Goal: Task Accomplishment & Management: Use online tool/utility

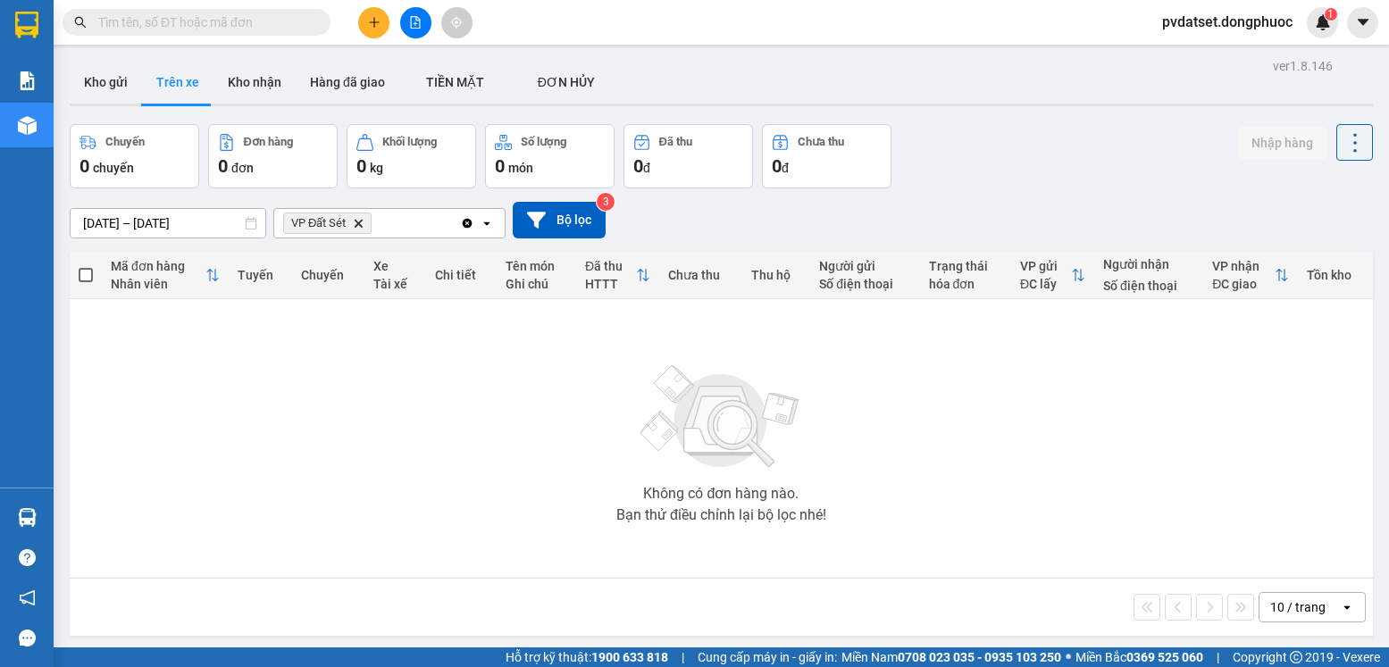
click at [277, 88] on button "Kho nhận" at bounding box center [255, 82] width 82 height 43
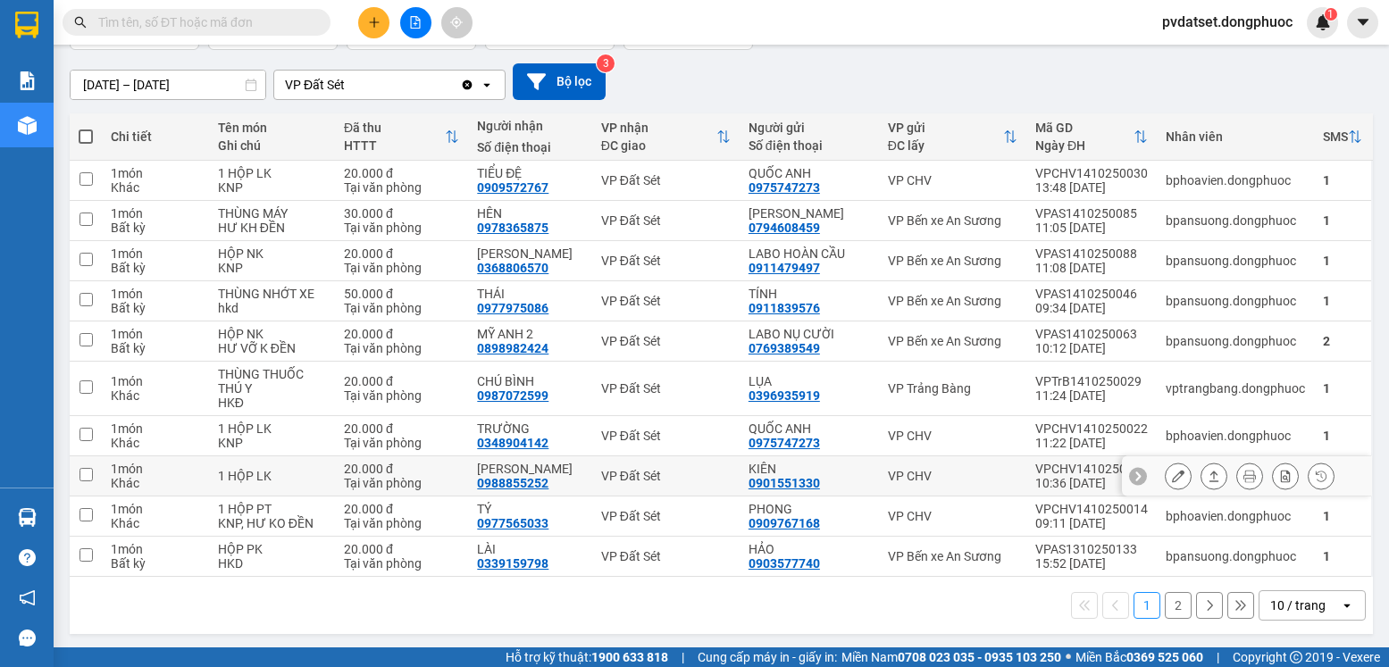
scroll to position [141, 0]
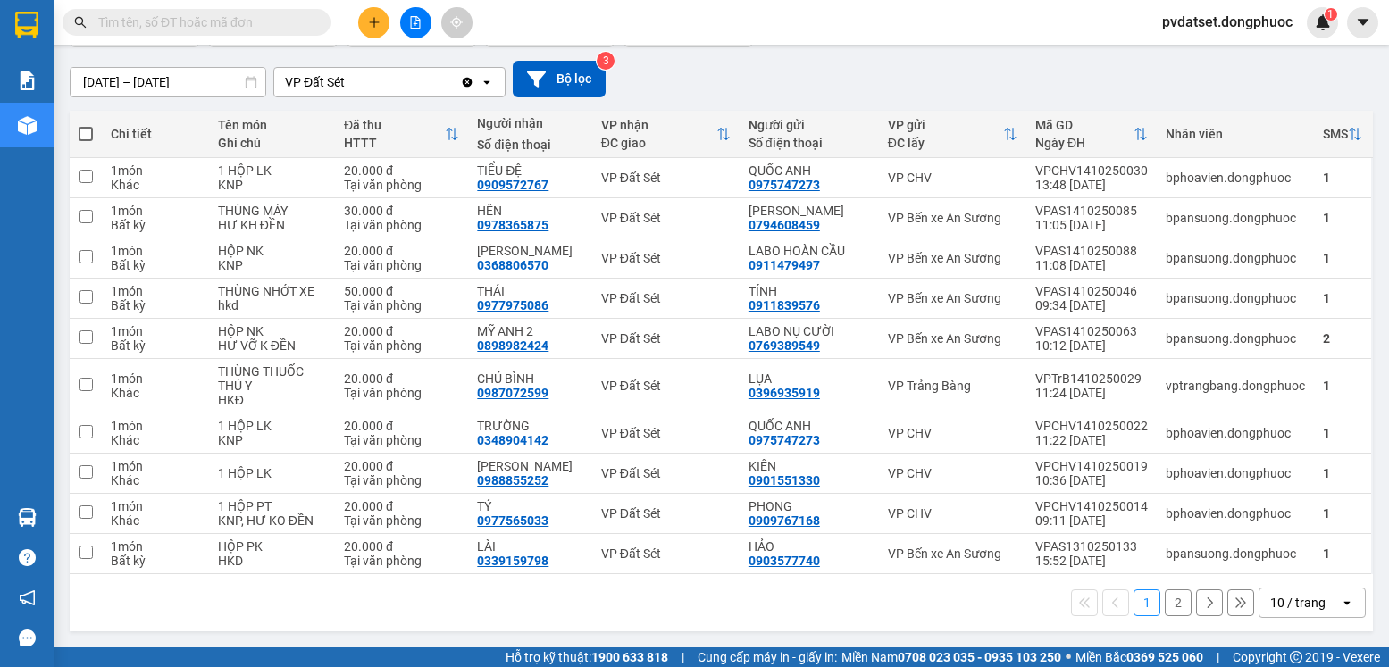
click at [1302, 599] on div "10 / trang" at bounding box center [1297, 603] width 55 height 18
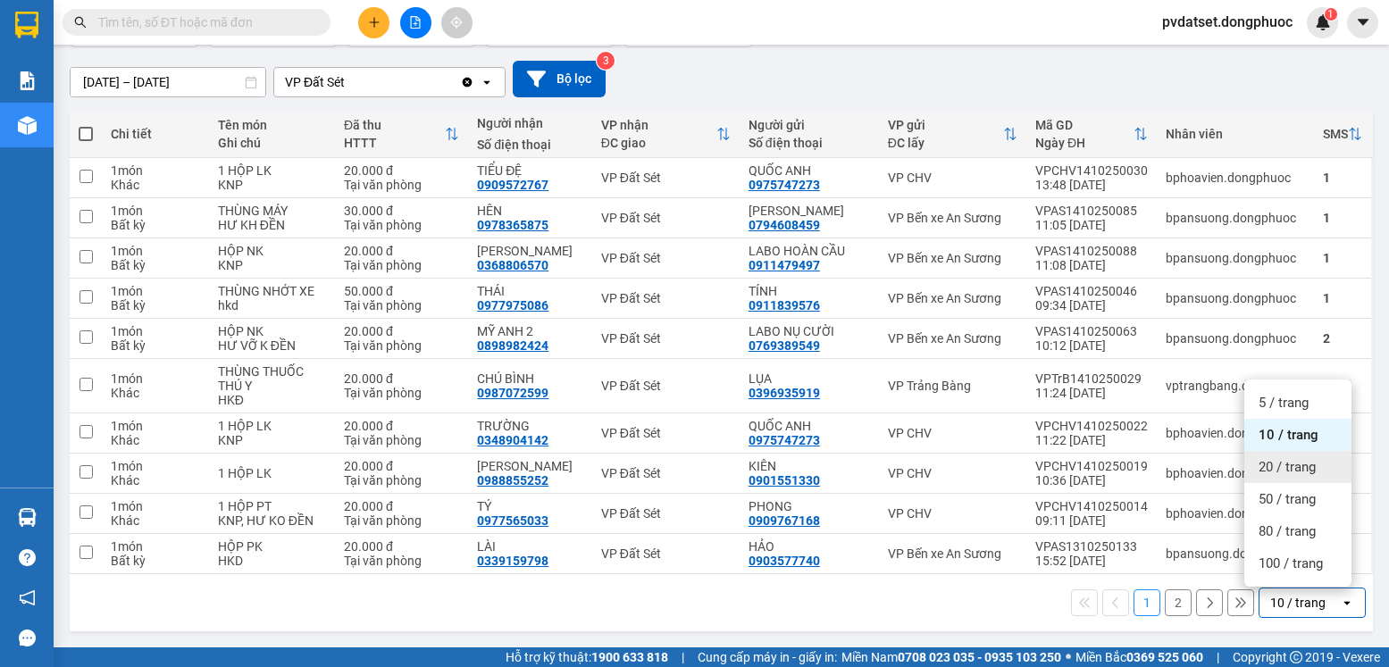
click at [1303, 469] on span "20 / trang" at bounding box center [1287, 467] width 57 height 18
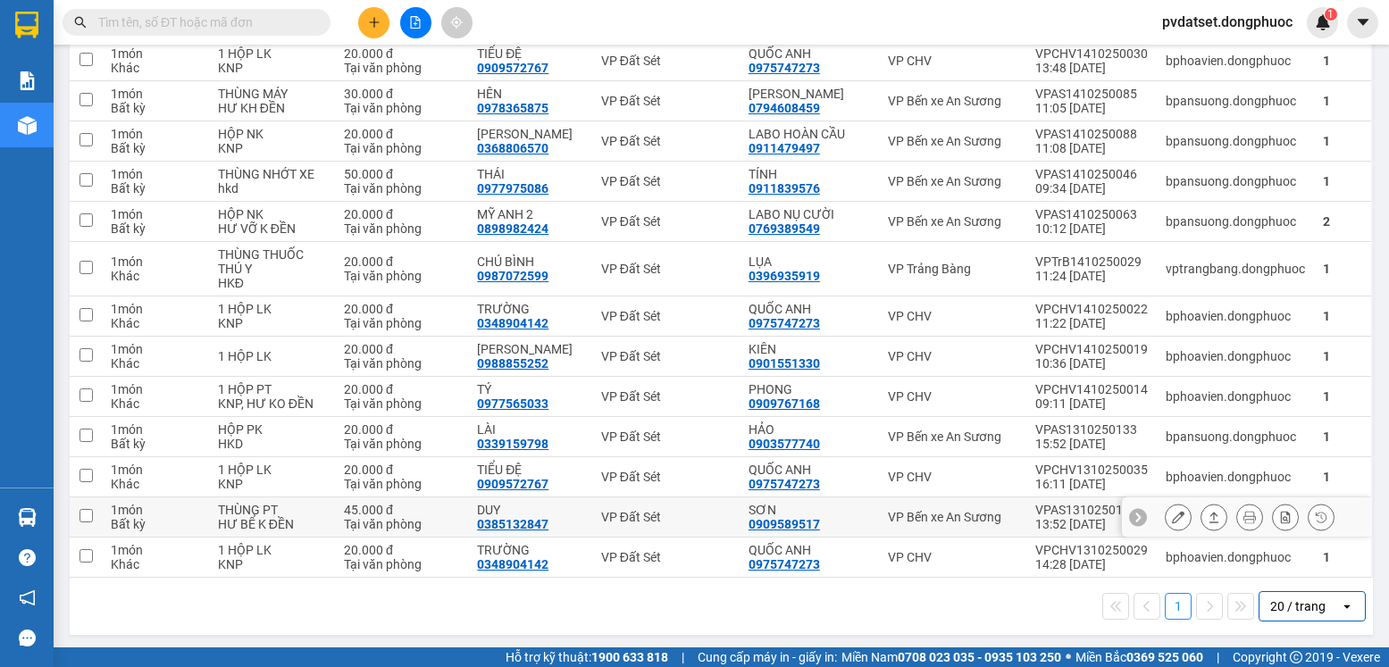
scroll to position [262, 0]
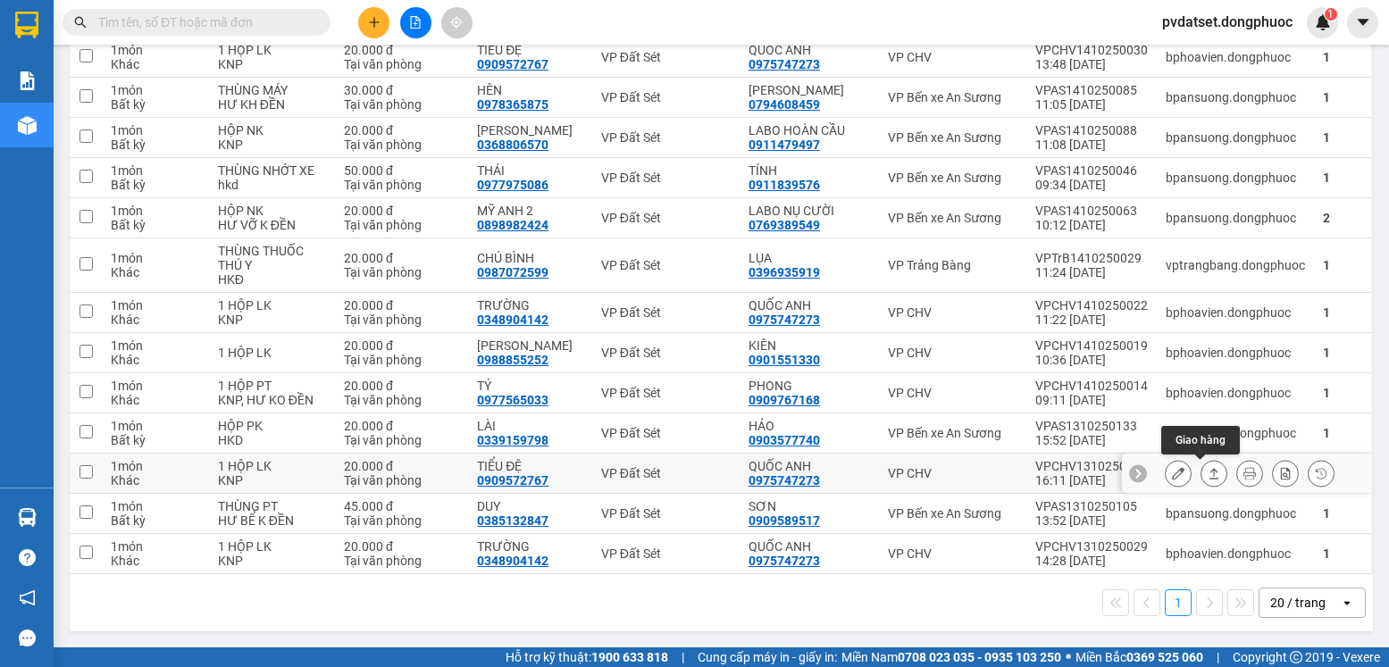
click at [1208, 475] on icon at bounding box center [1214, 473] width 13 height 13
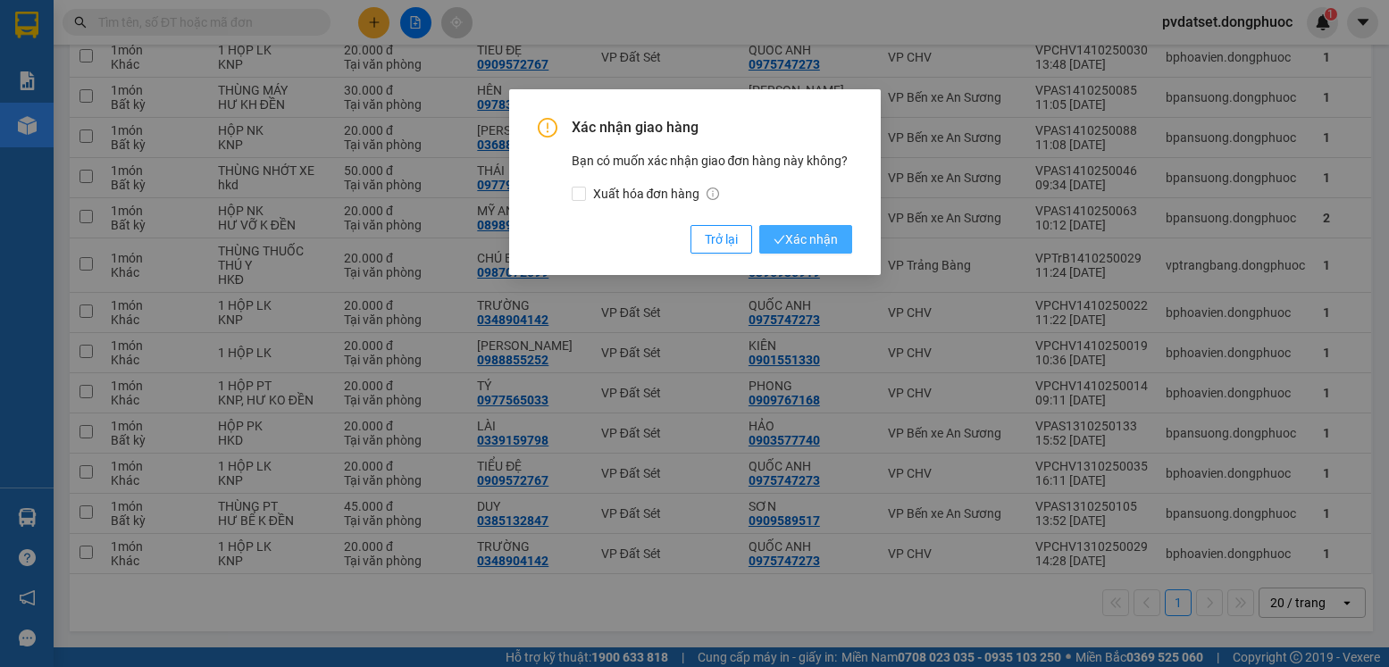
click at [823, 242] on span "Xác nhận" at bounding box center [806, 240] width 64 height 20
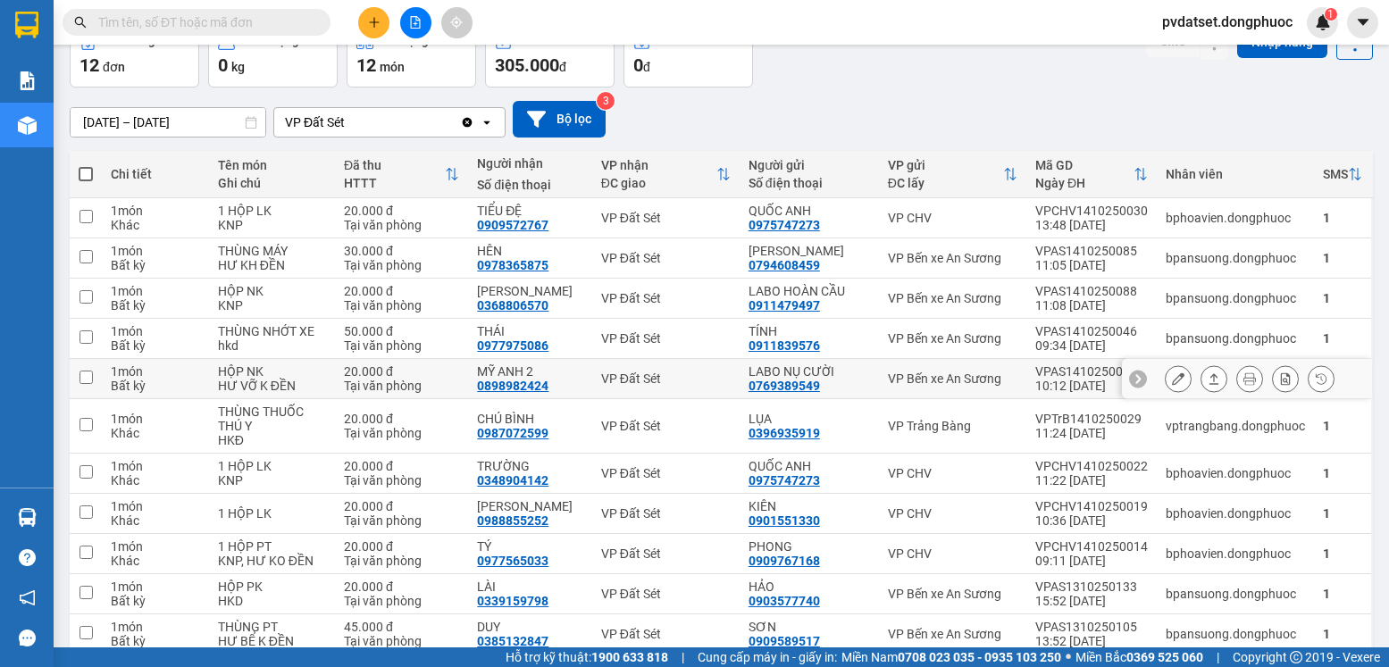
scroll to position [132, 0]
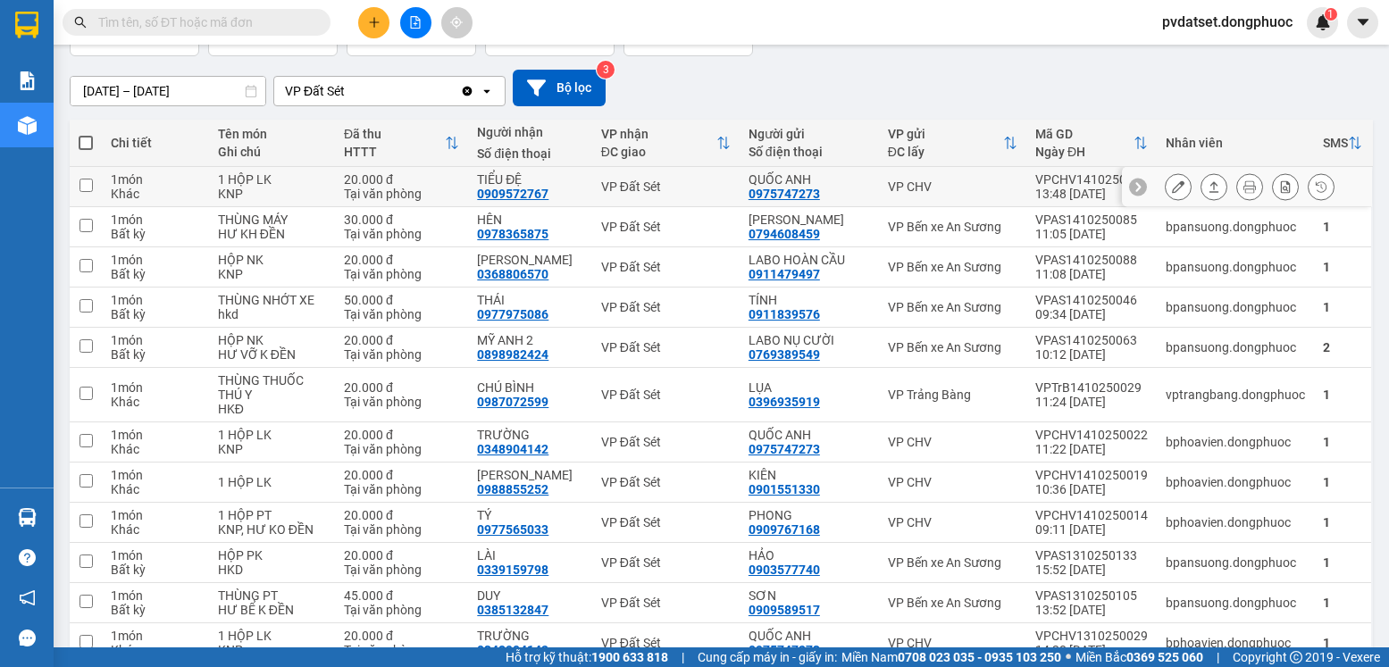
click at [1208, 187] on icon at bounding box center [1214, 186] width 13 height 13
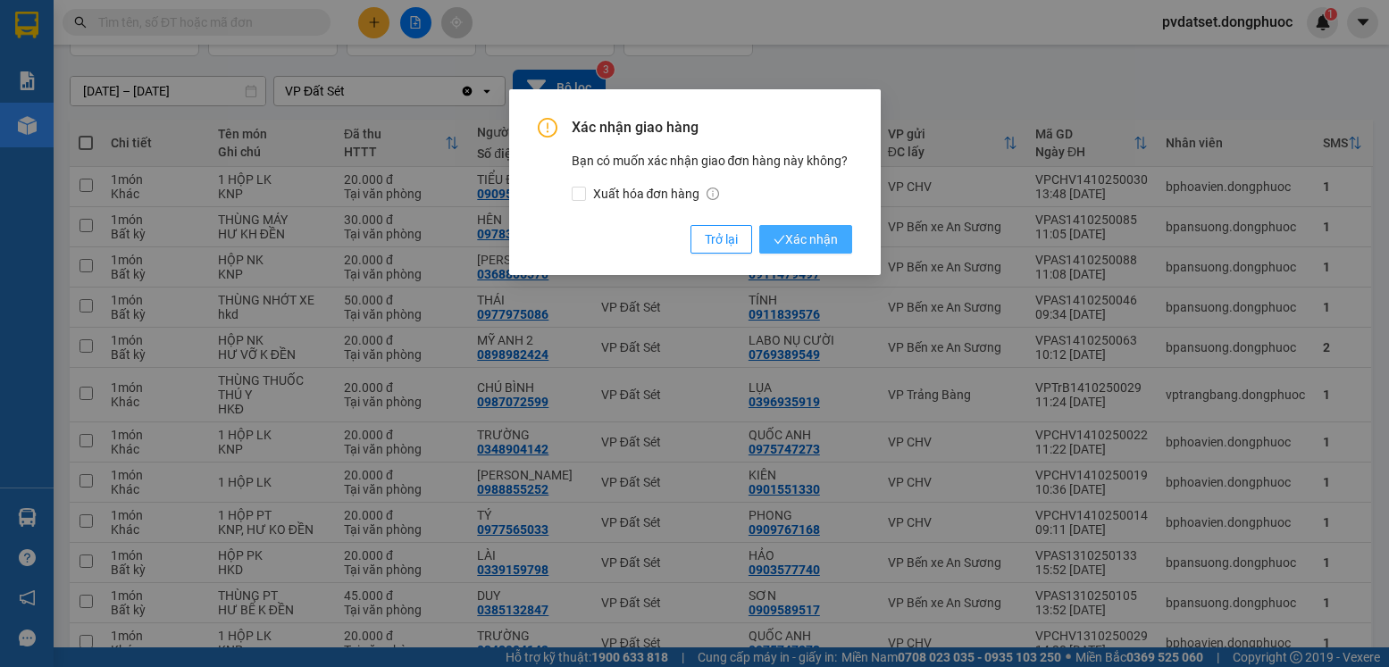
click at [800, 236] on span "Xác nhận" at bounding box center [806, 240] width 64 height 20
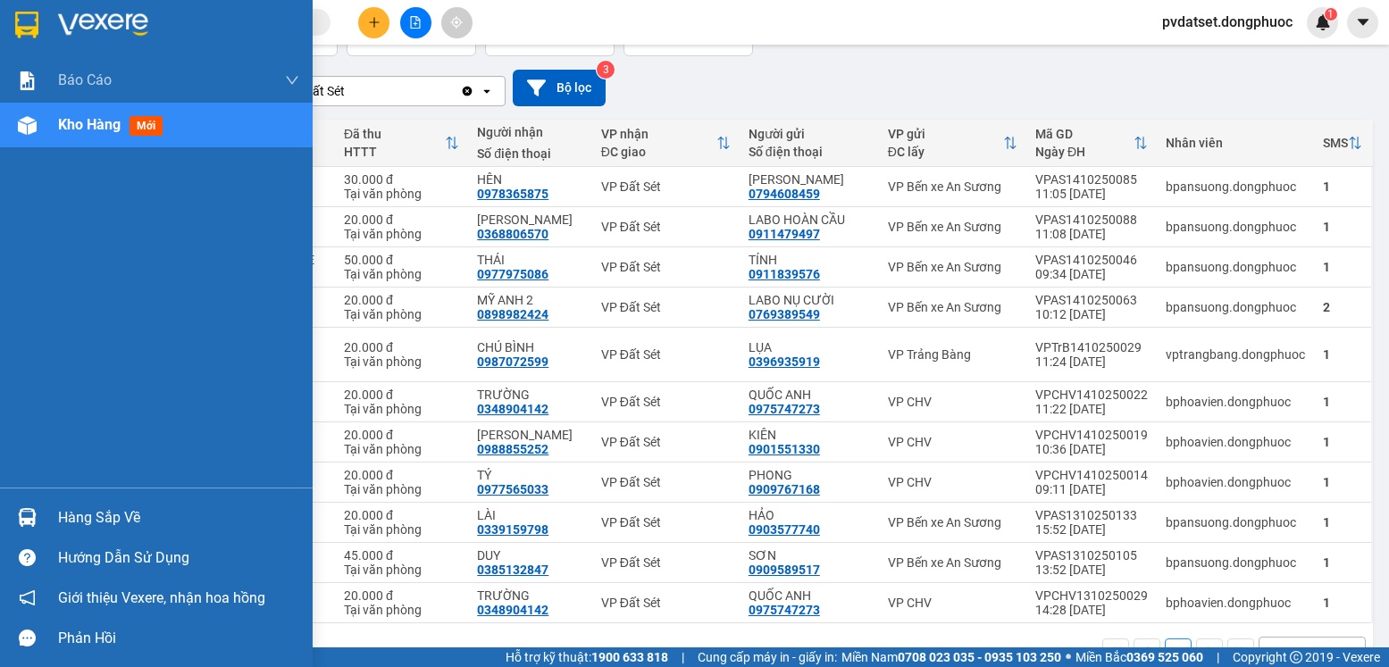
click at [72, 513] on div "Hàng sắp về" at bounding box center [178, 518] width 241 height 27
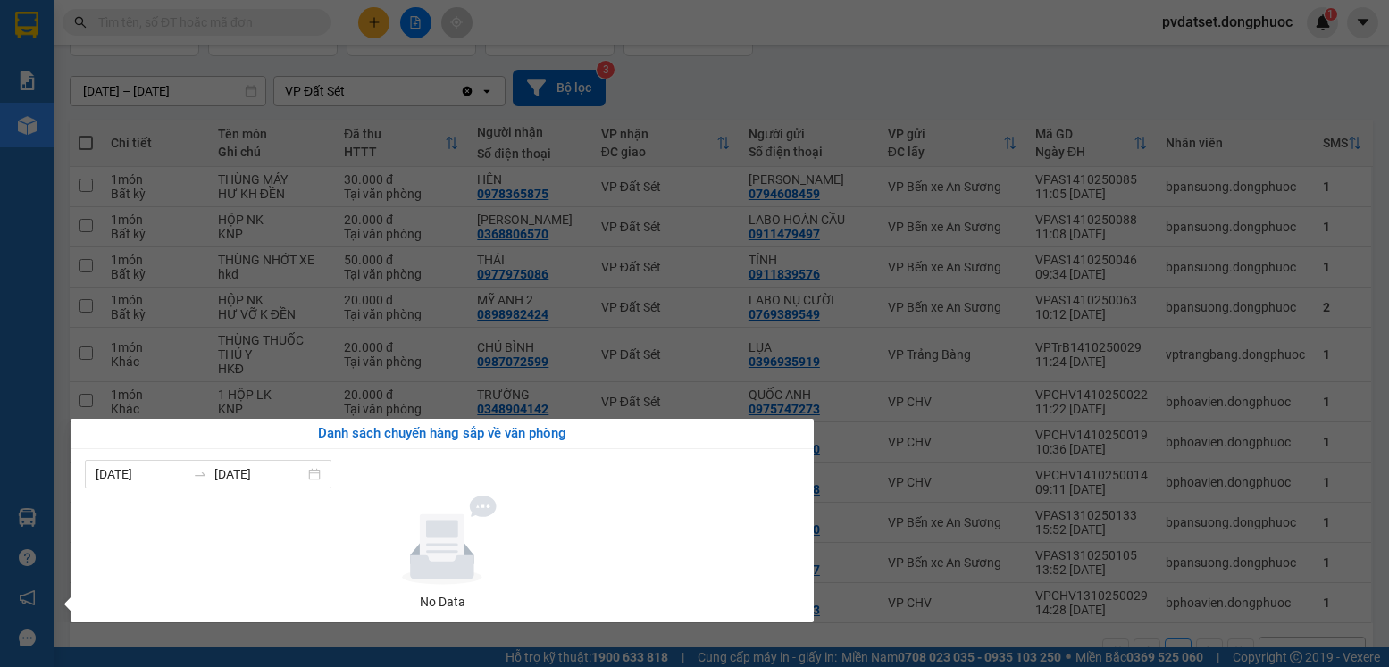
click at [683, 78] on section "Kết quả [PERSON_NAME] ( 0 ) Bộ lọc Ngày tạo [PERSON_NAME] nhất No Data pvdatset…" at bounding box center [694, 333] width 1389 height 667
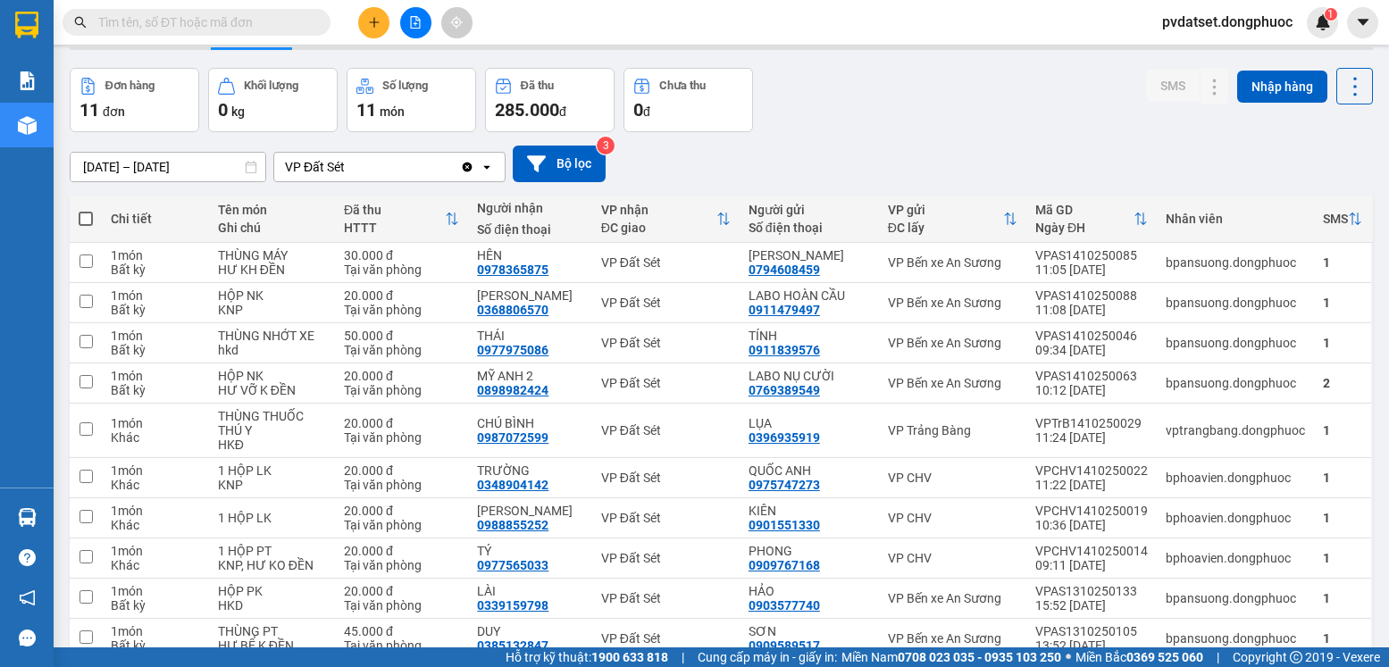
scroll to position [0, 0]
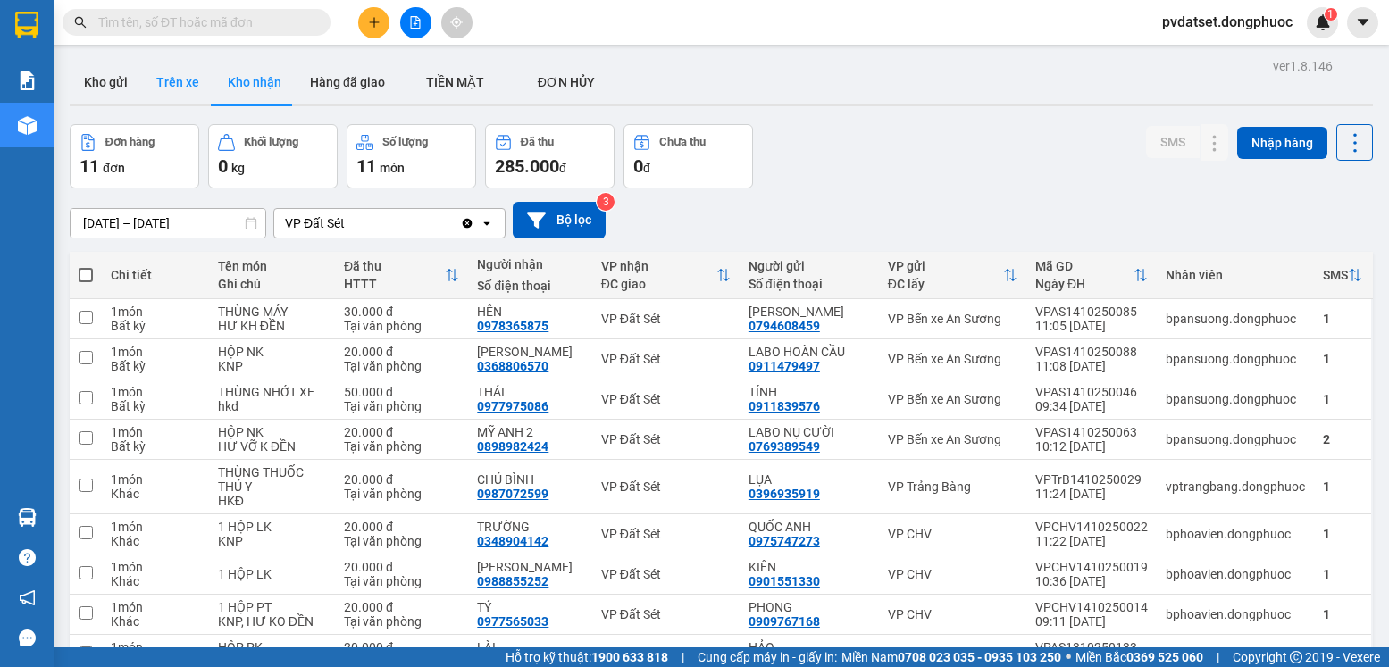
click at [149, 70] on button "Trên xe" at bounding box center [177, 82] width 71 height 43
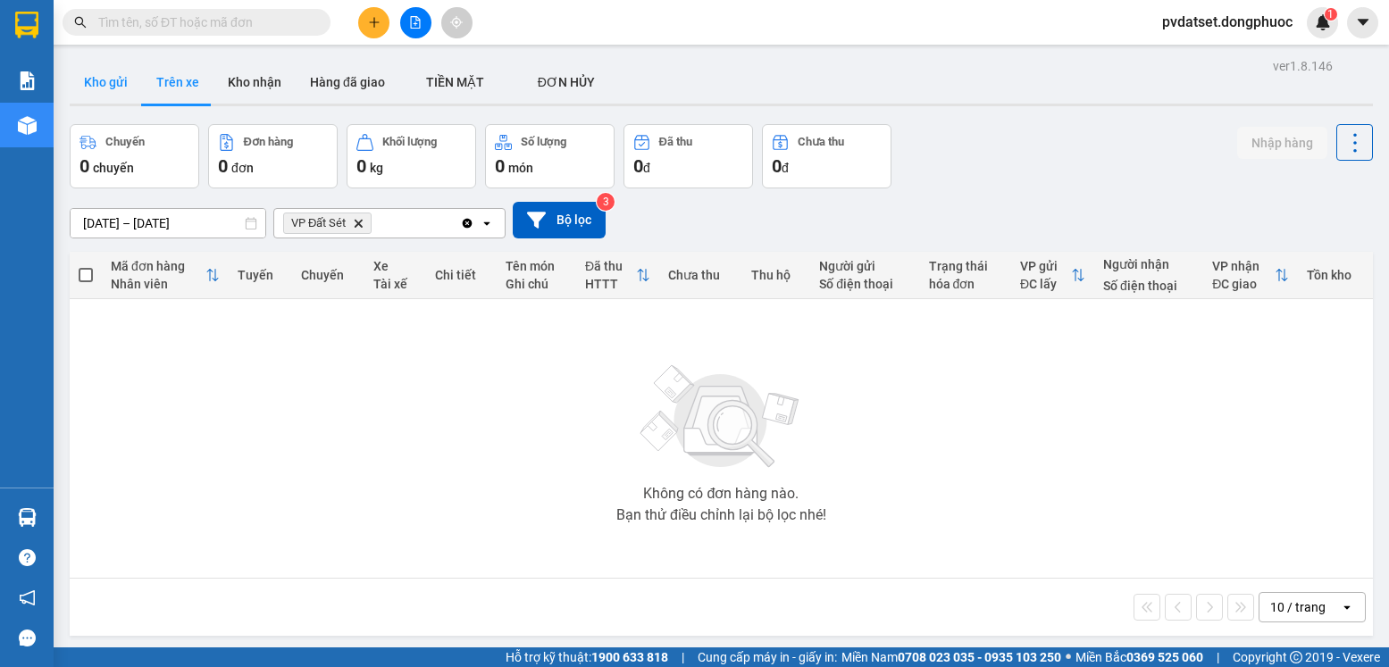
click at [110, 83] on button "Kho gửi" at bounding box center [106, 82] width 72 height 43
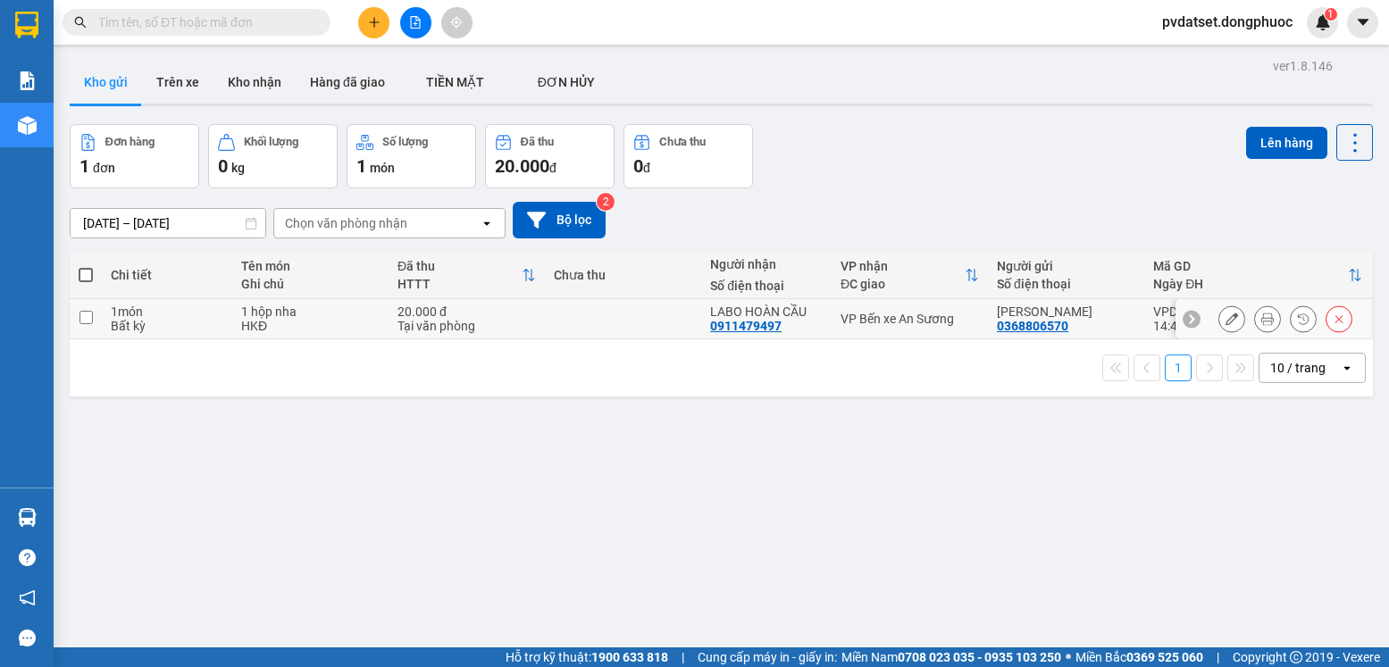
click at [950, 337] on td "VP Bến xe An Sương" at bounding box center [910, 319] width 156 height 40
checkbox input "true"
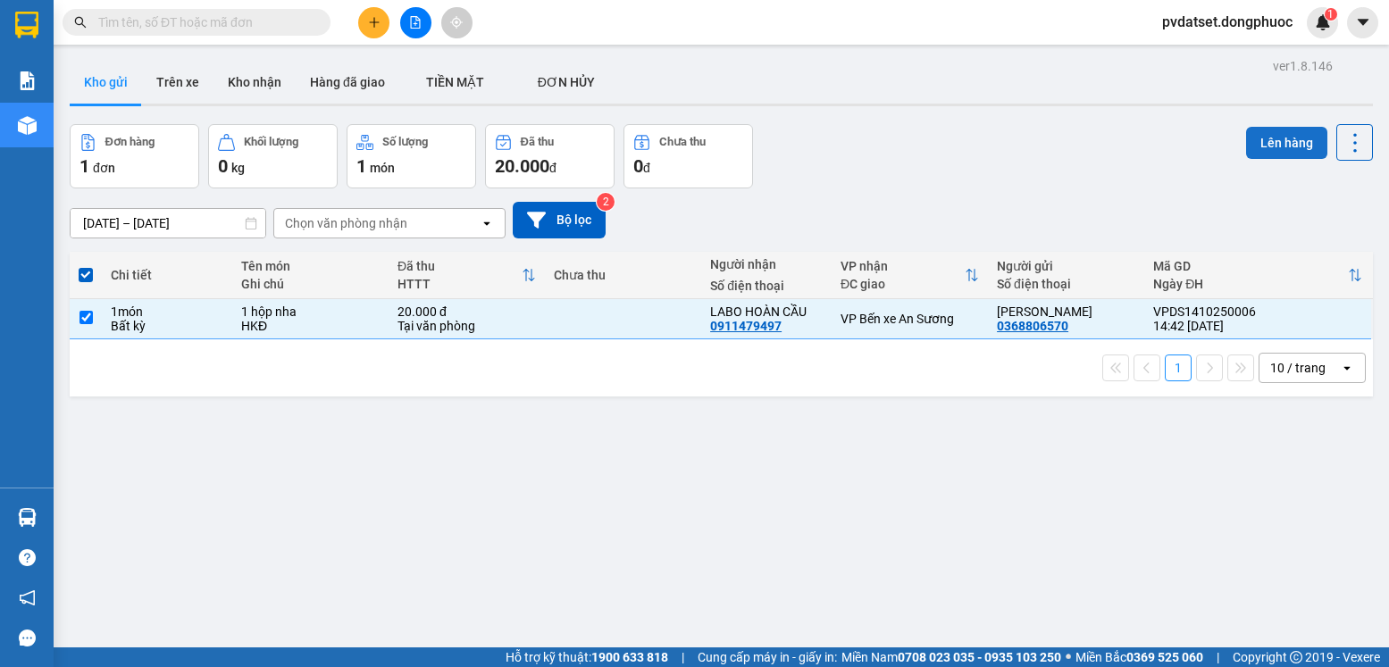
click at [1277, 158] on button "Lên hàng" at bounding box center [1286, 143] width 81 height 32
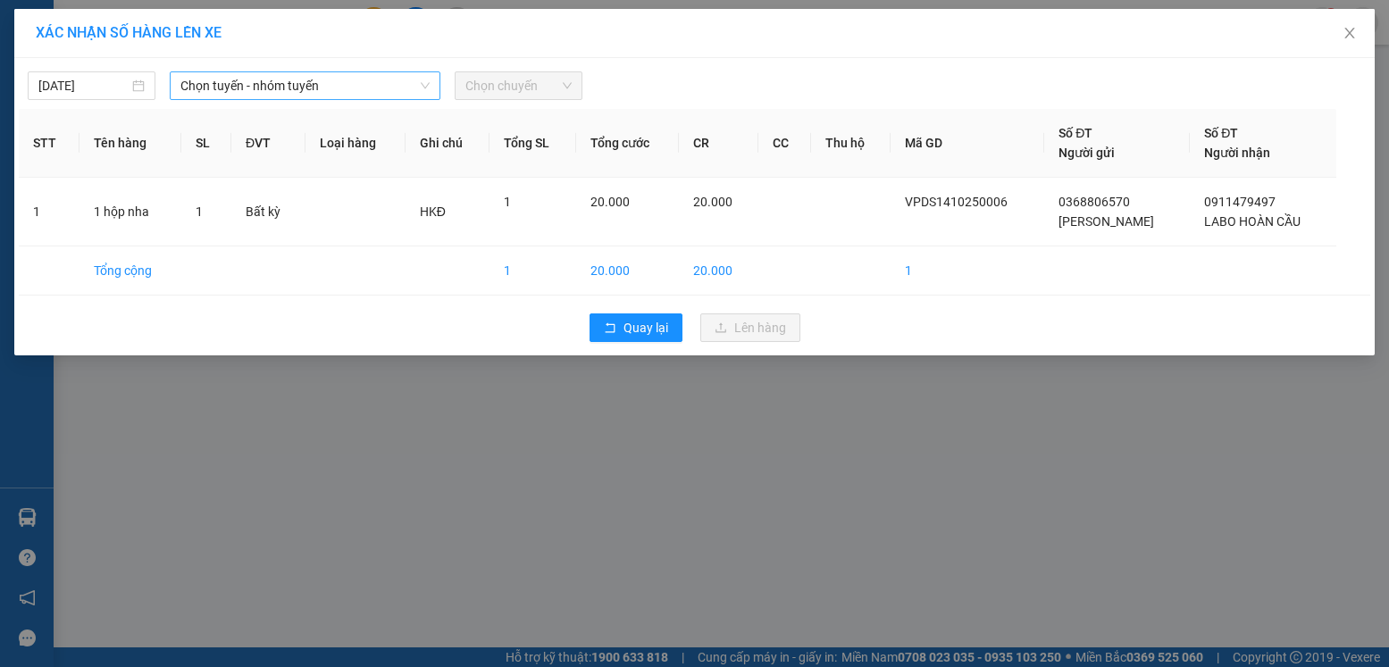
click at [321, 91] on span "Chọn tuyến - nhóm tuyến" at bounding box center [304, 85] width 249 height 27
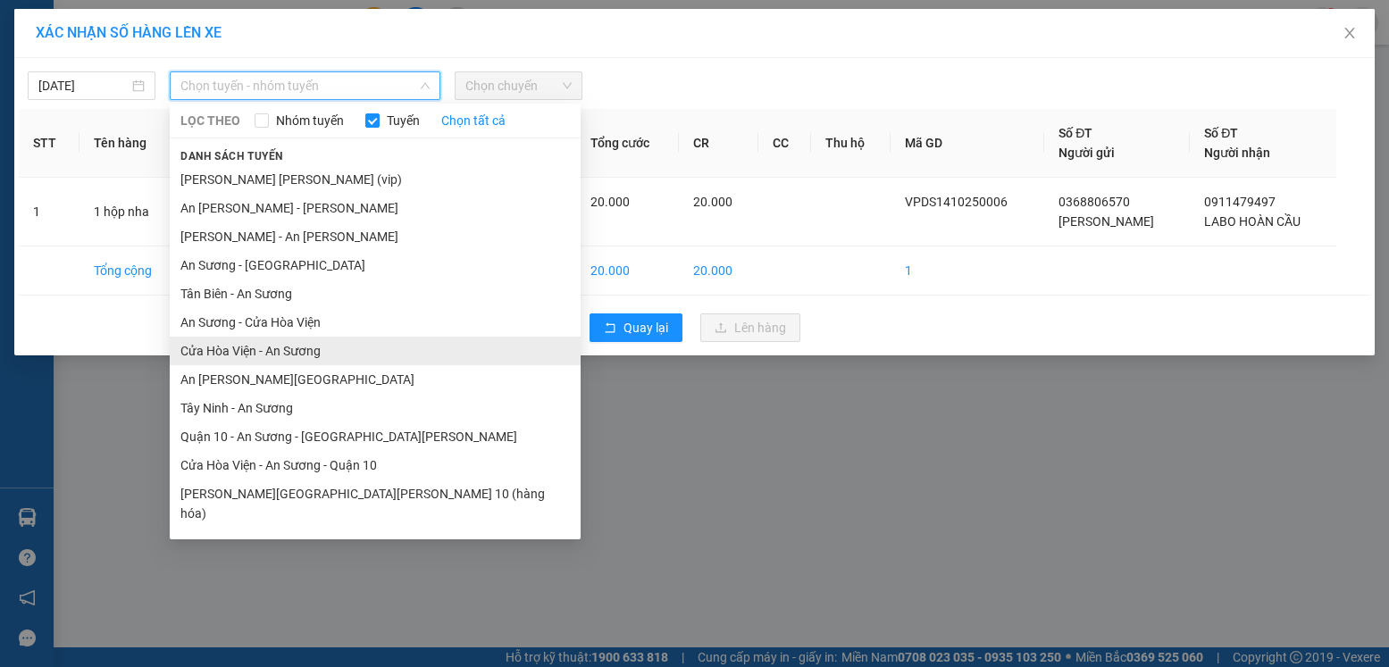
click at [261, 355] on li "Cửa Hòa Viện - An Sương" at bounding box center [375, 351] width 411 height 29
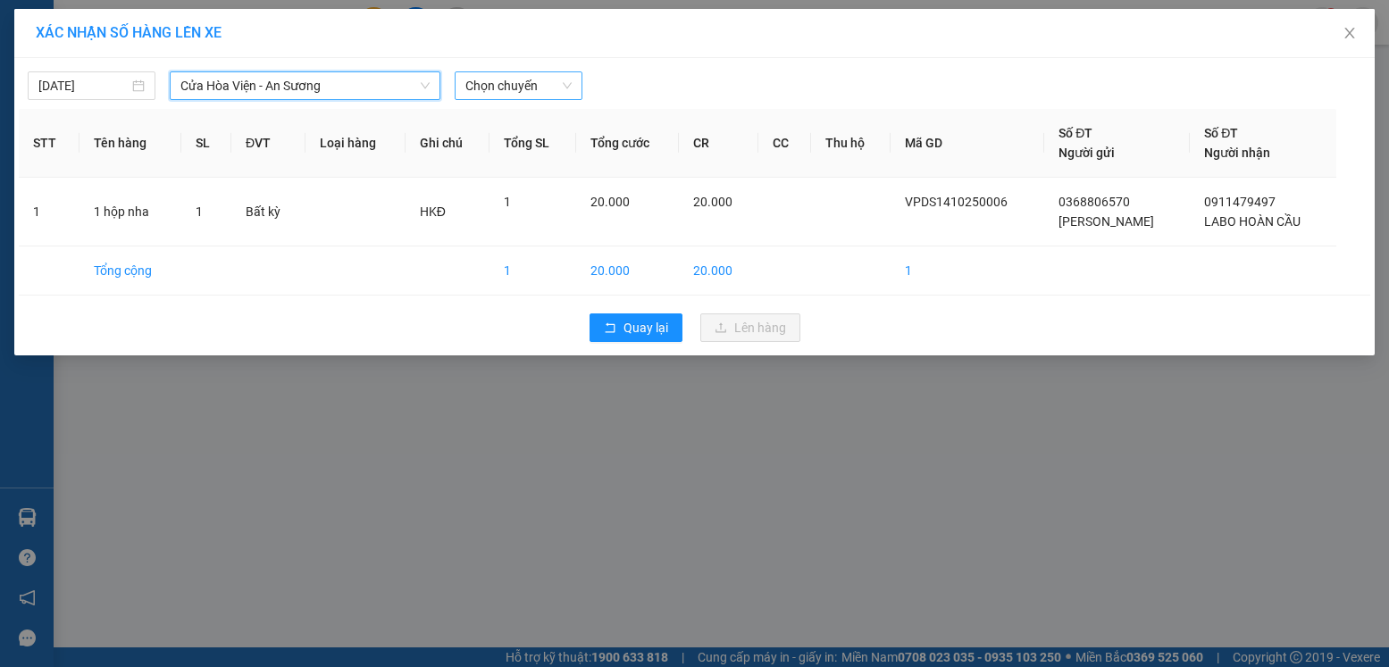
click at [505, 88] on span "Chọn chuyến" at bounding box center [518, 85] width 106 height 27
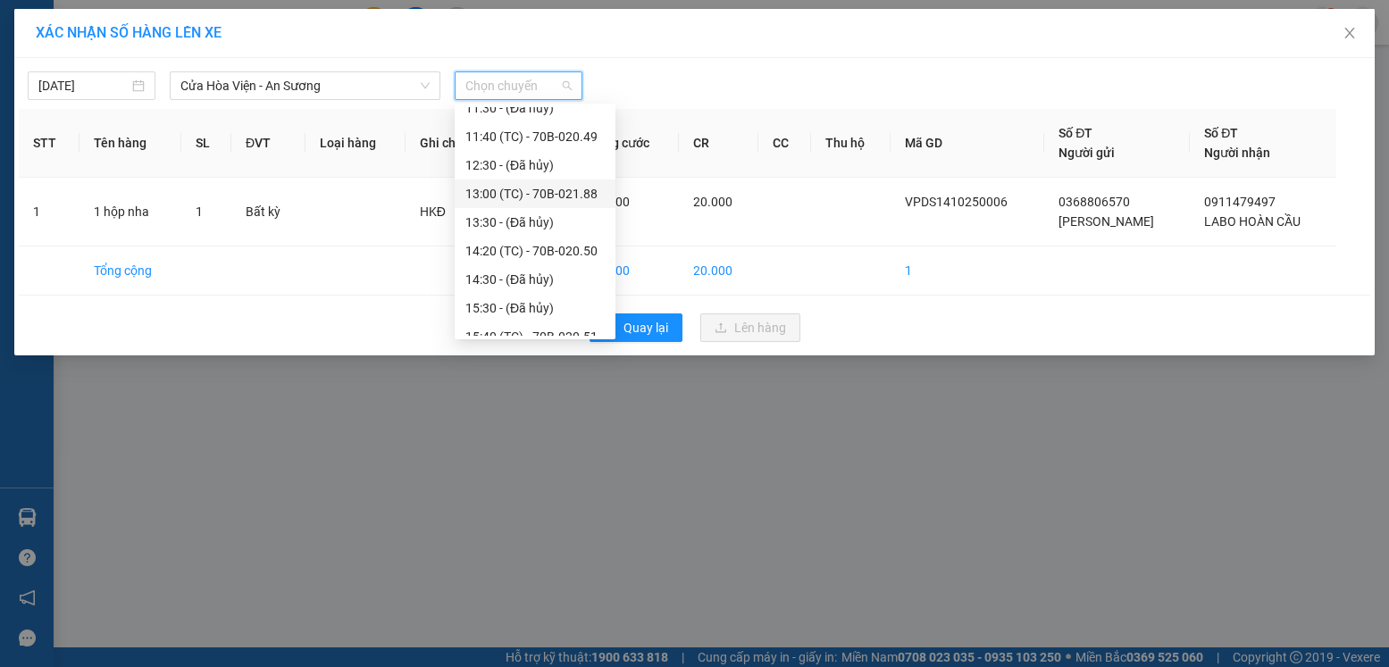
scroll to position [515, 0]
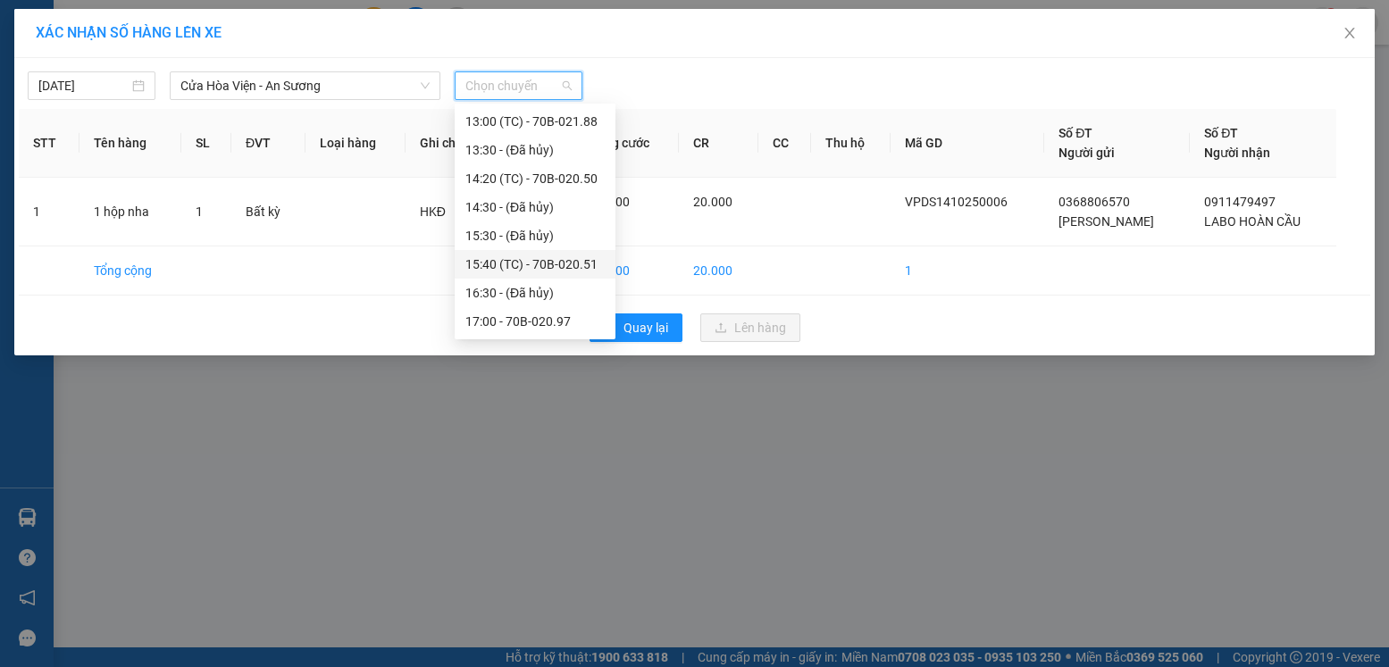
click at [559, 256] on div "15:40 (TC) - 70B-020.51" at bounding box center [534, 265] width 139 height 20
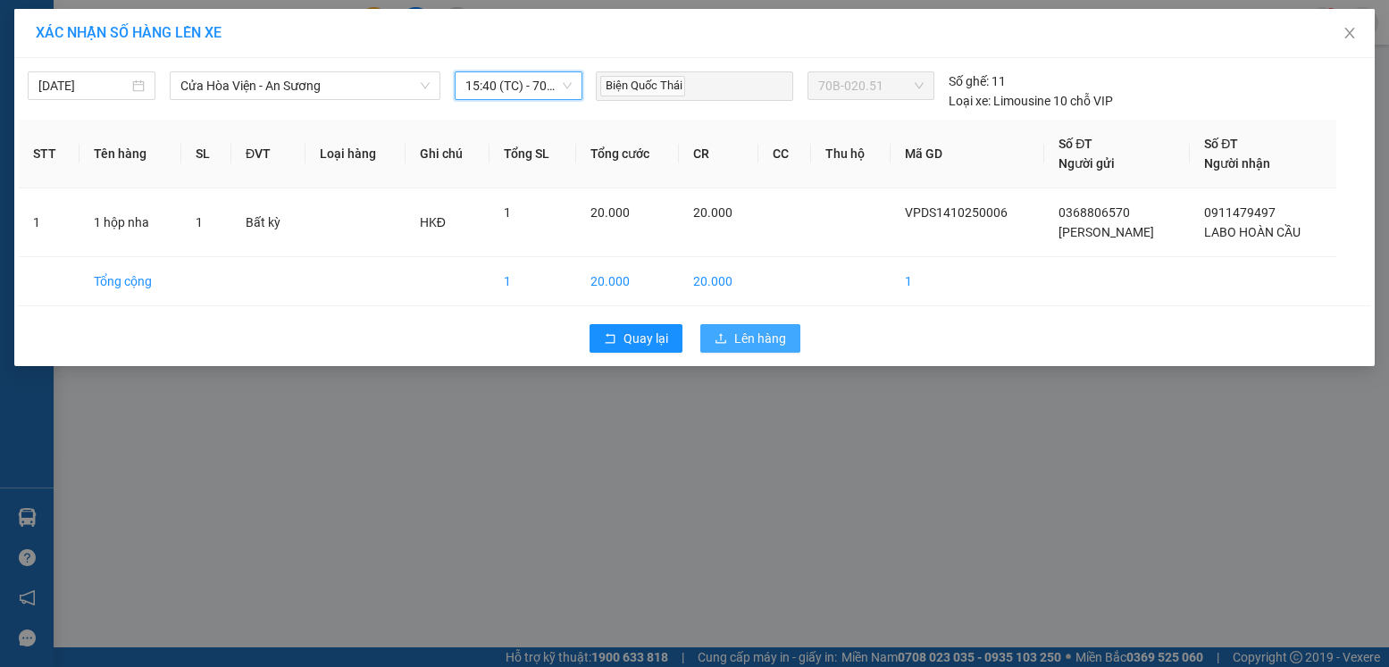
click at [754, 338] on span "Lên hàng" at bounding box center [760, 339] width 52 height 20
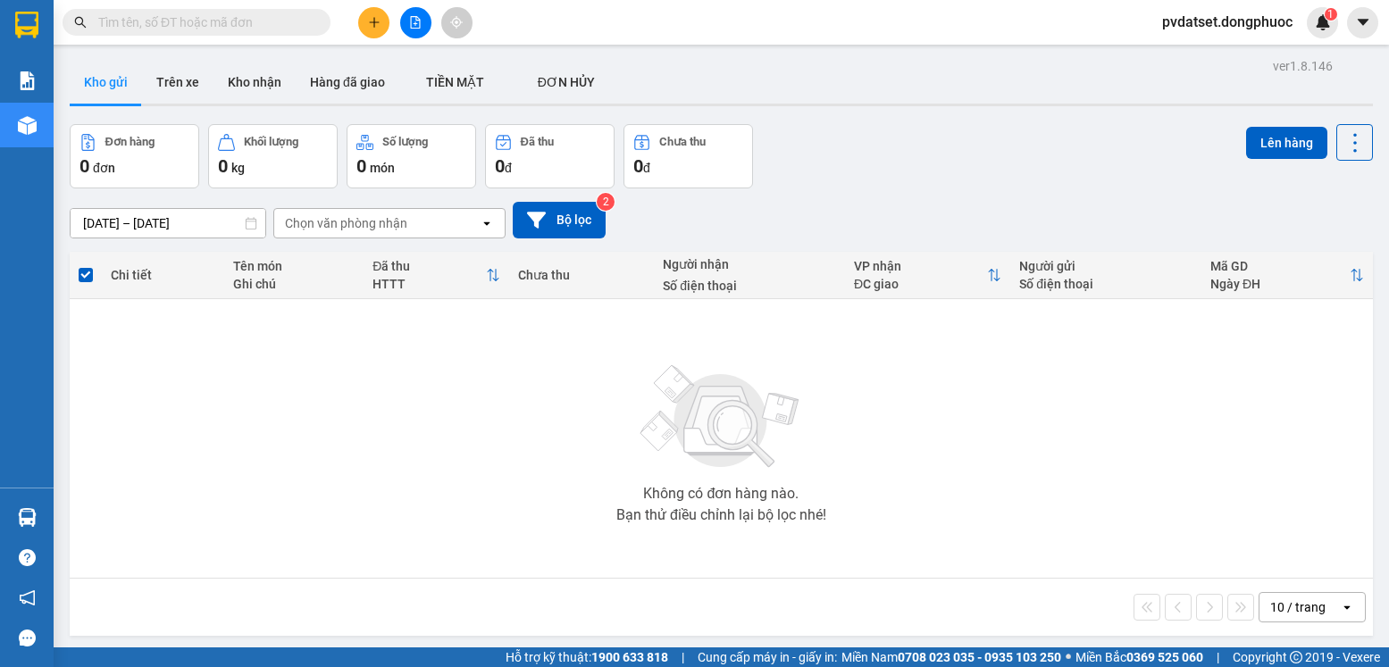
drag, startPoint x: 240, startPoint y: 82, endPoint x: 286, endPoint y: 116, distance: 56.8
click at [241, 82] on button "Kho nhận" at bounding box center [255, 82] width 82 height 43
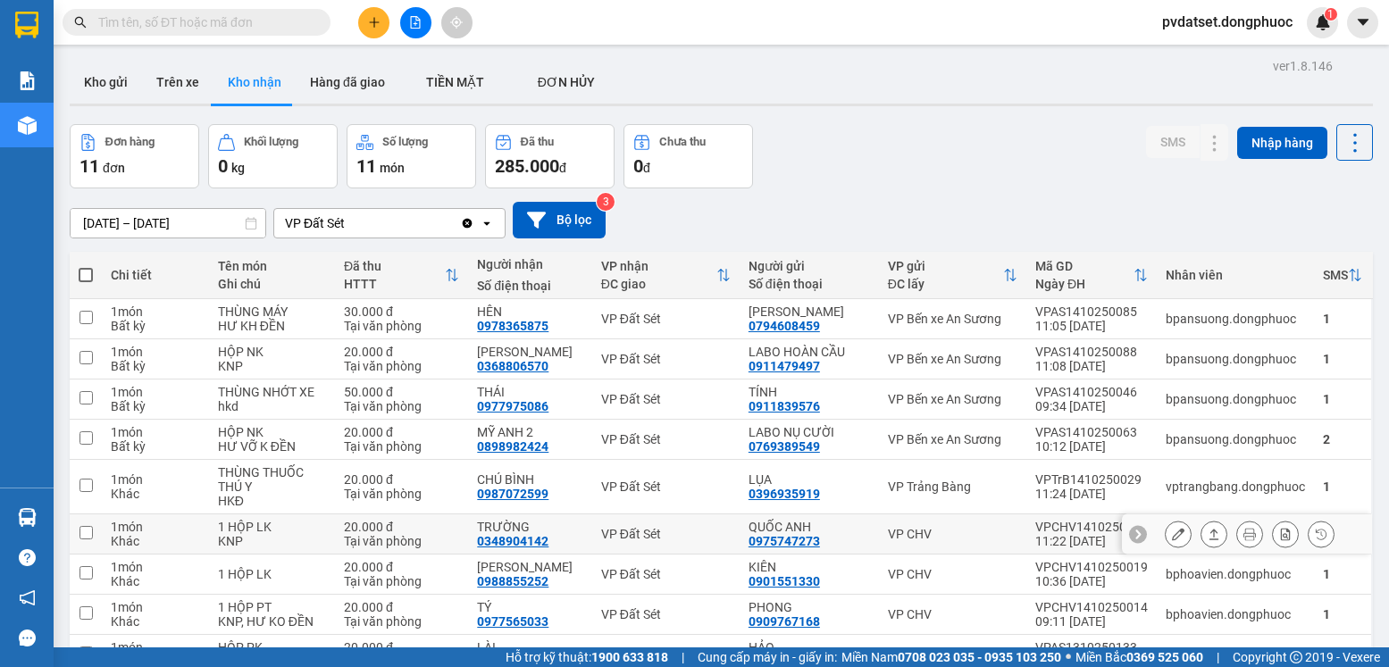
scroll to position [181, 0]
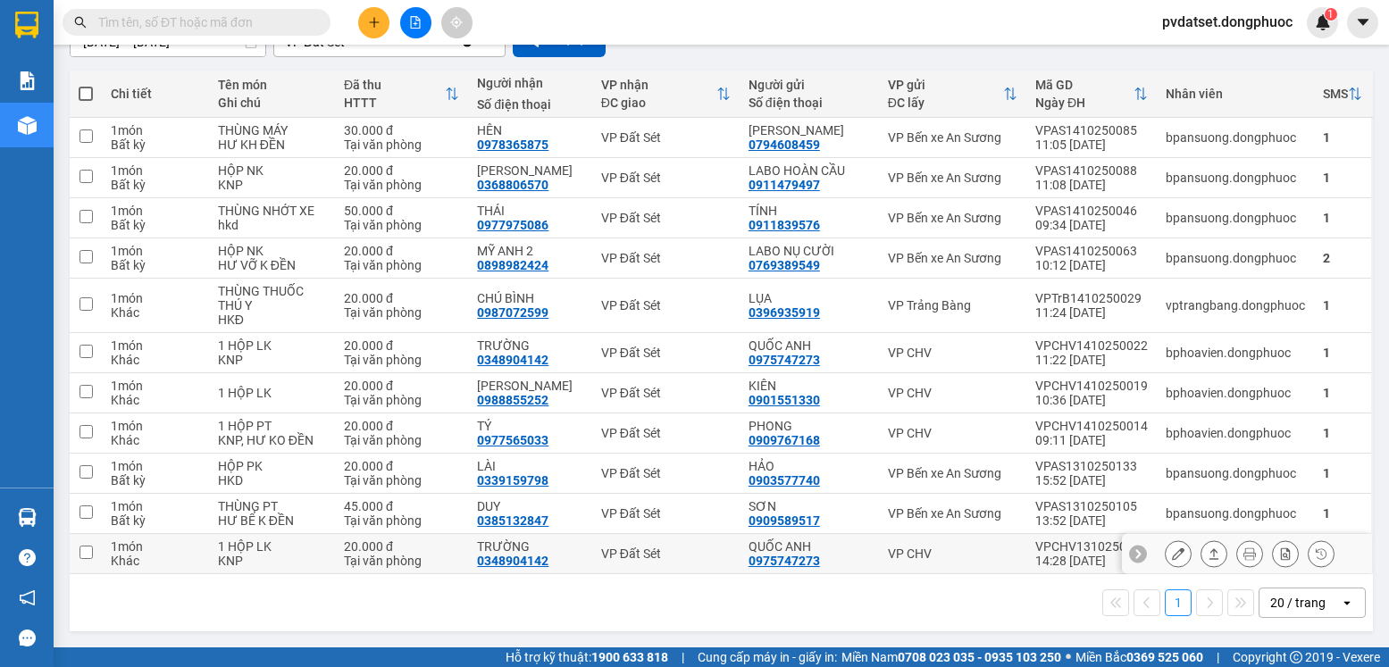
click at [1208, 550] on icon at bounding box center [1214, 554] width 13 height 13
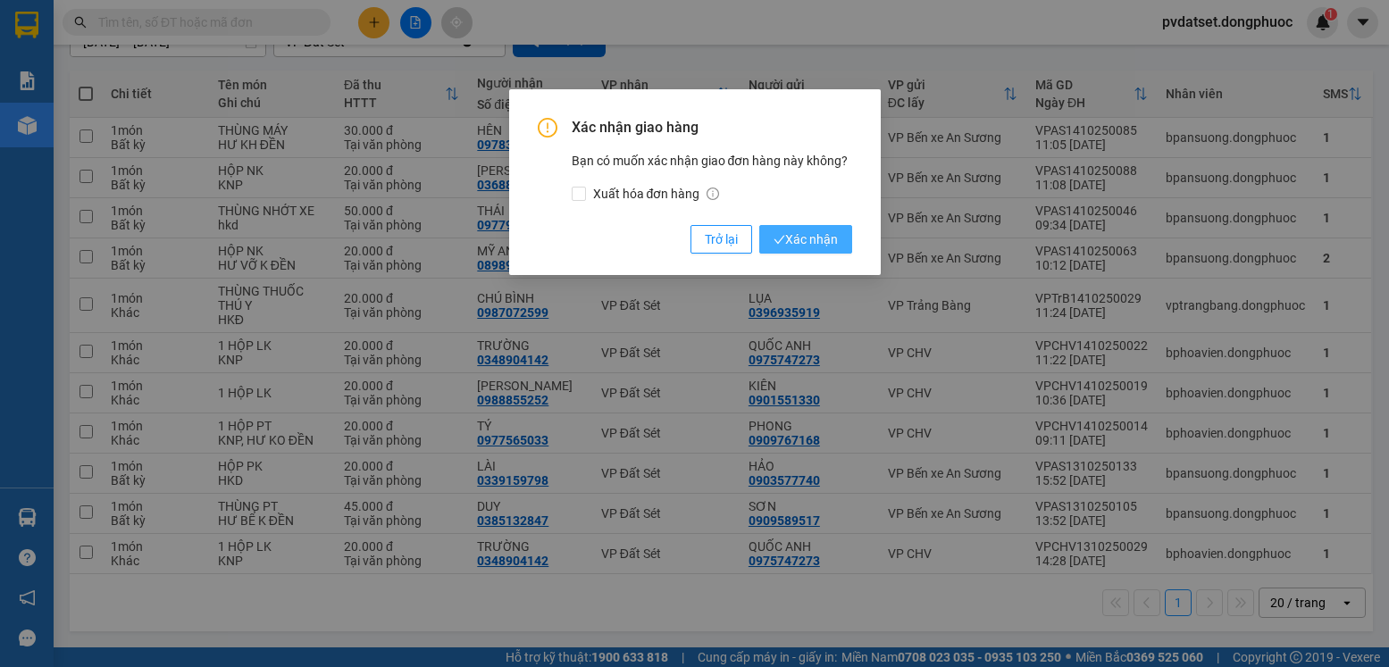
drag, startPoint x: 800, startPoint y: 239, endPoint x: 784, endPoint y: 269, distance: 34.4
click at [800, 239] on span "Xác nhận" at bounding box center [806, 240] width 64 height 20
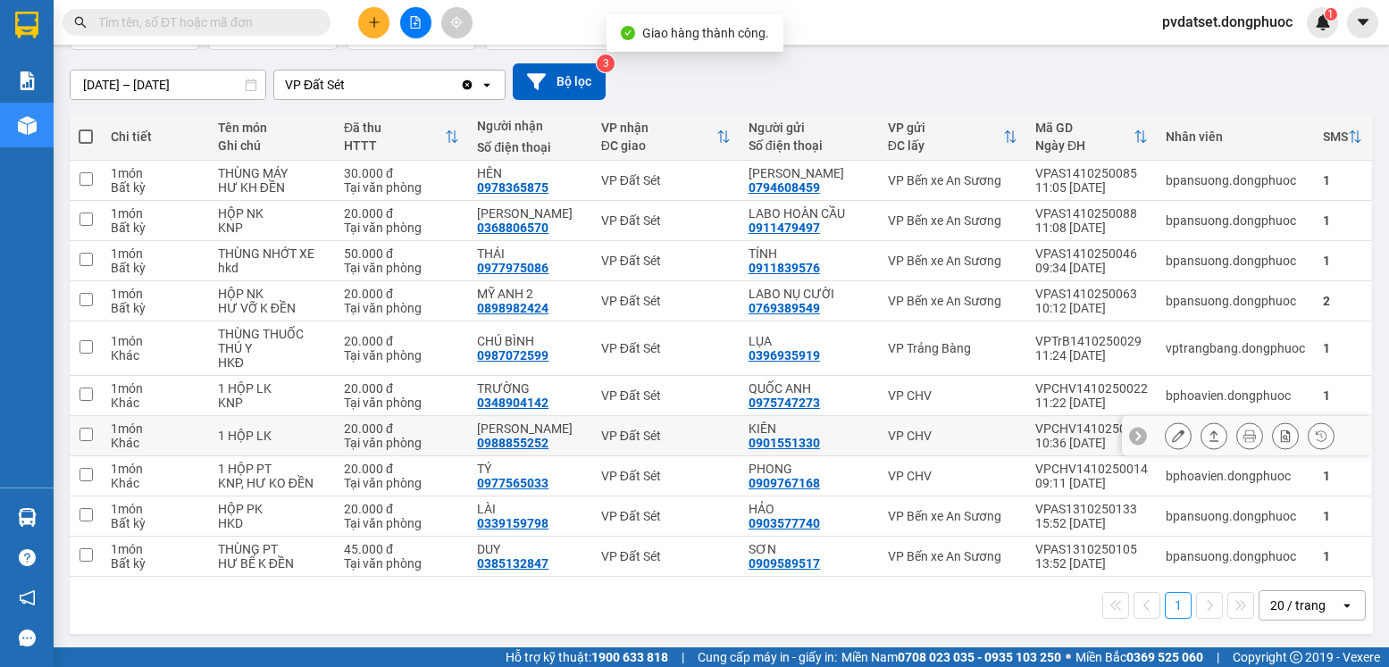
scroll to position [141, 0]
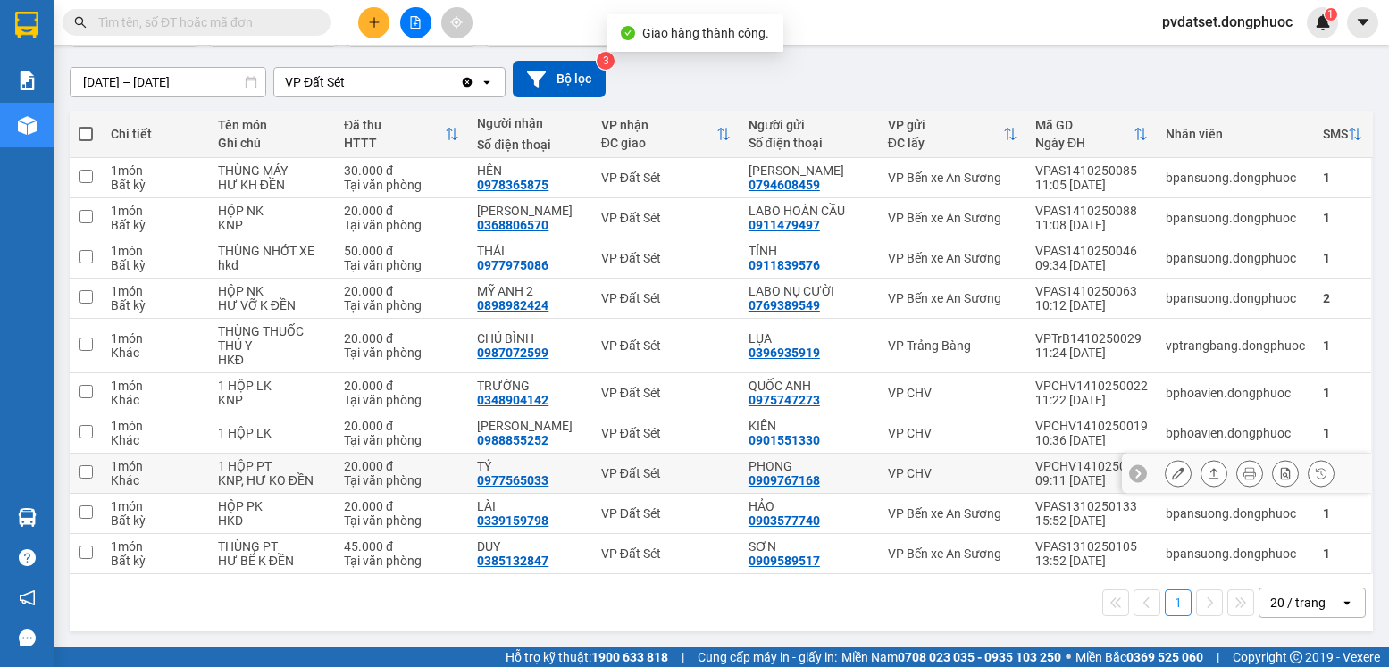
click at [1208, 472] on icon at bounding box center [1214, 473] width 13 height 13
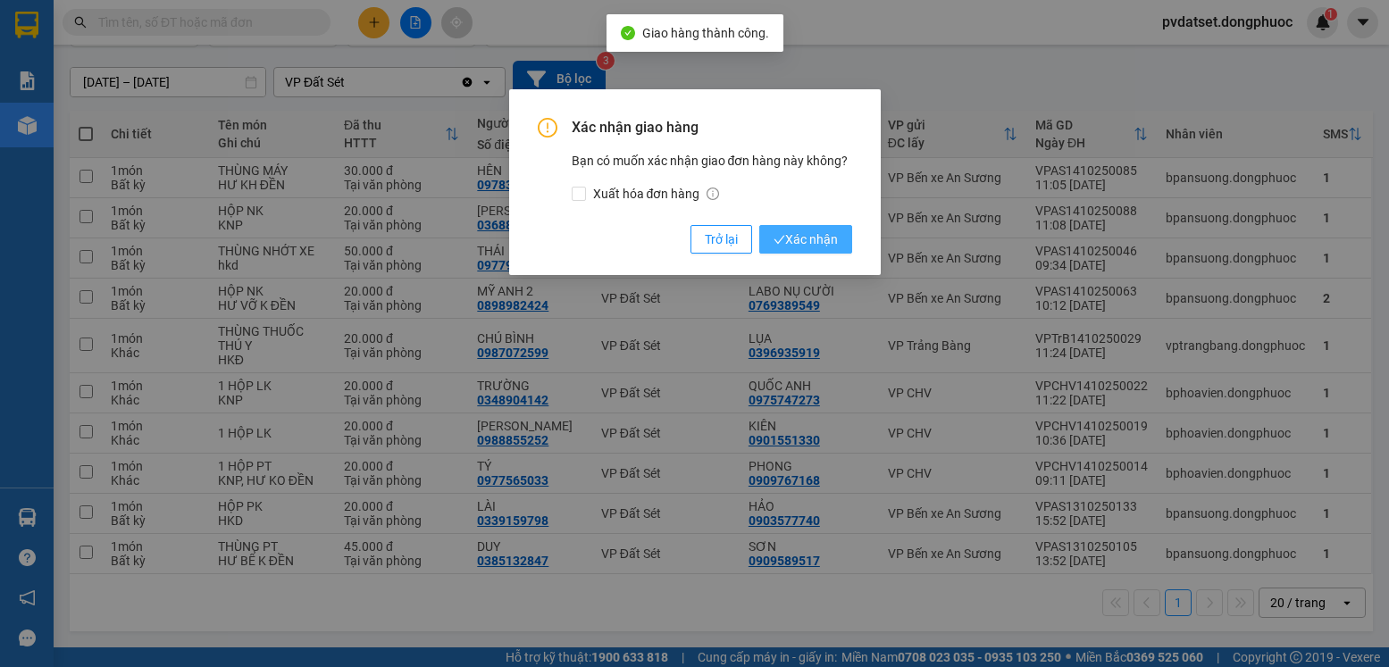
click at [822, 242] on span "Xác nhận" at bounding box center [806, 240] width 64 height 20
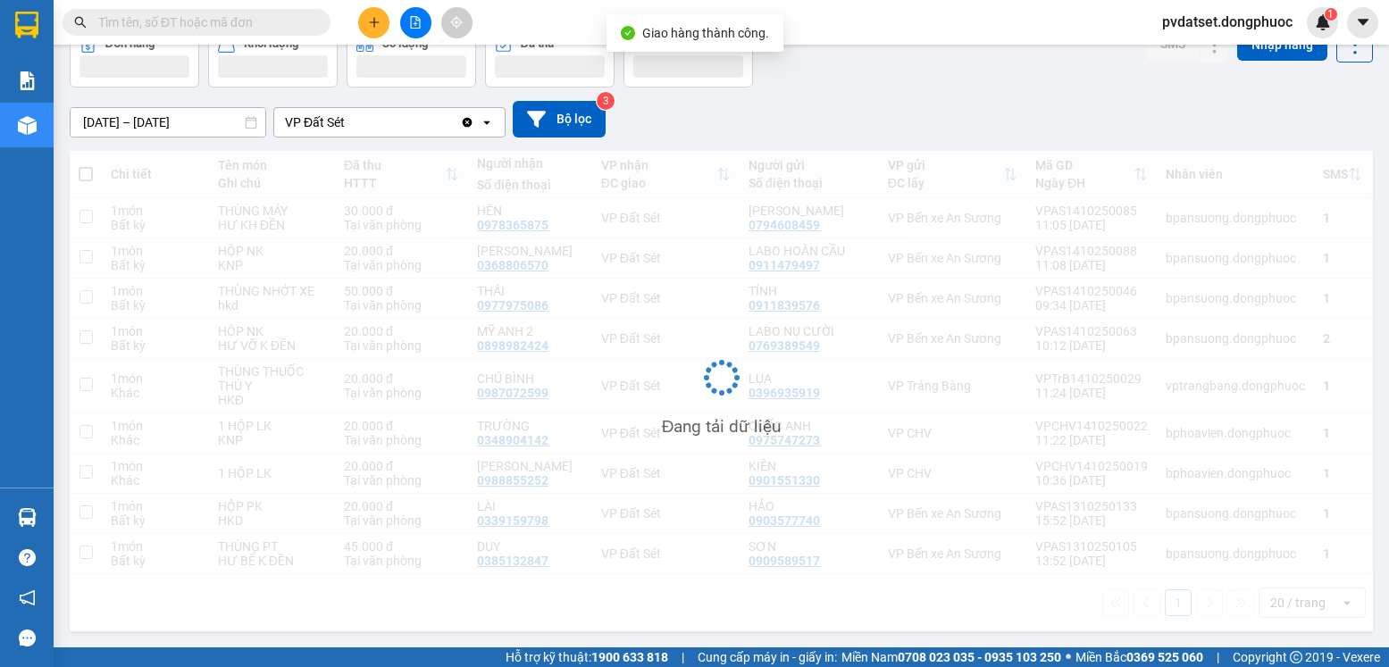
scroll to position [101, 0]
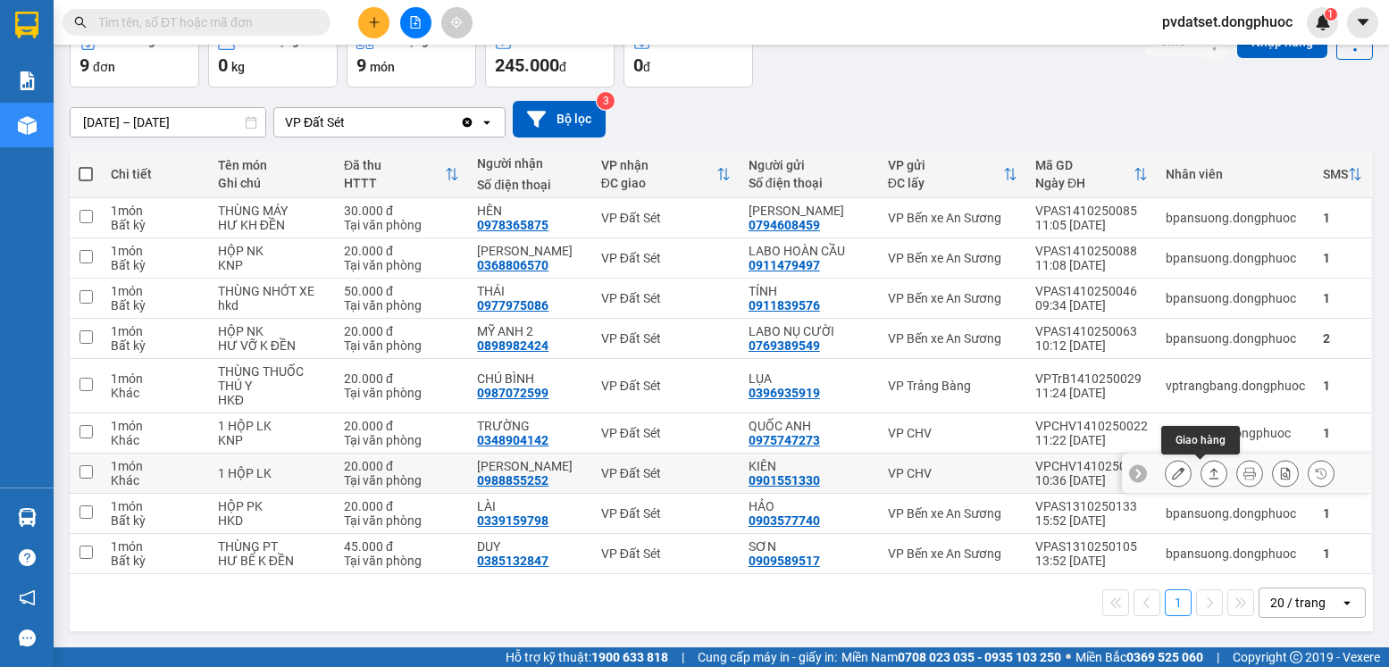
click at [1208, 476] on icon at bounding box center [1214, 473] width 13 height 13
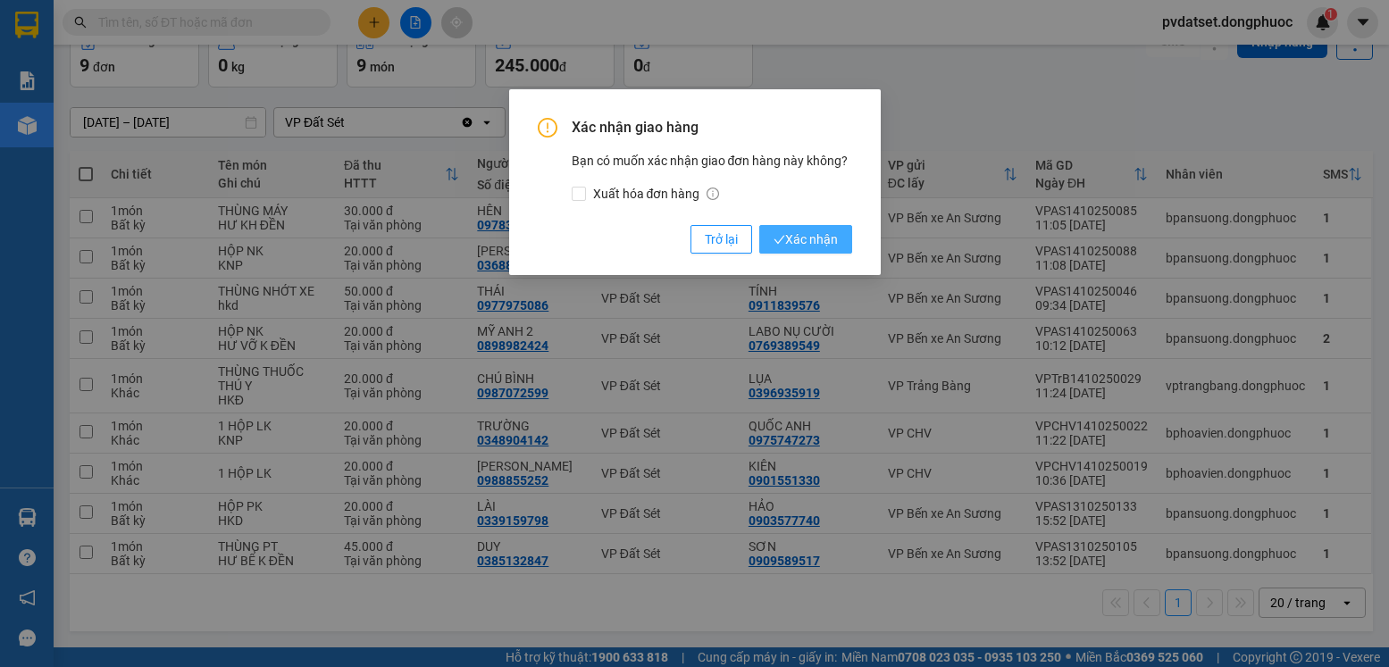
click at [817, 238] on span "Xác nhận" at bounding box center [806, 240] width 64 height 20
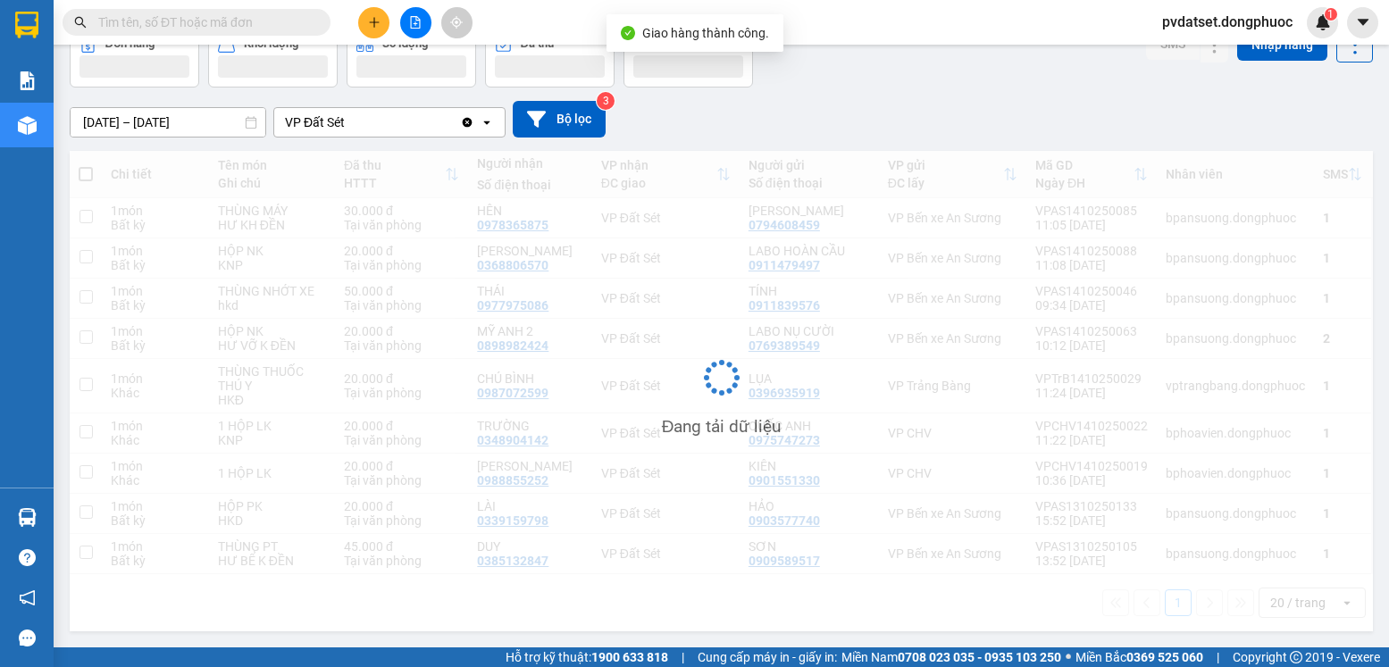
scroll to position [82, 0]
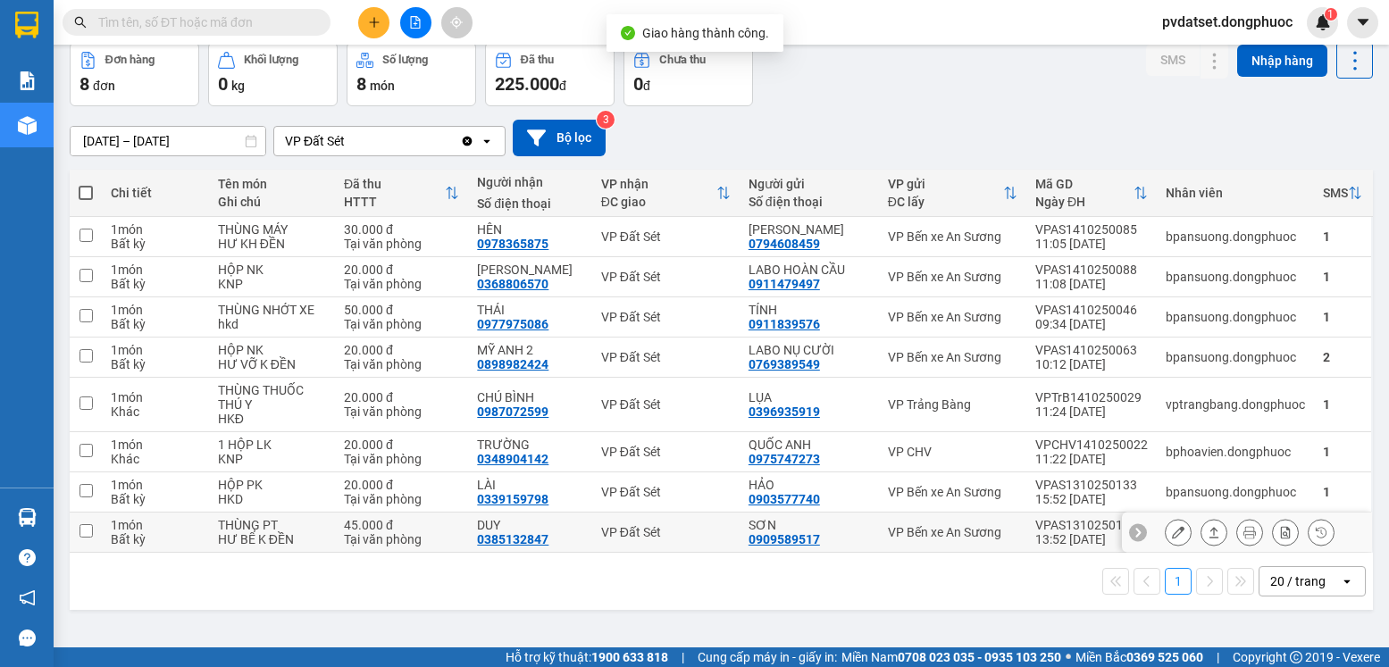
click at [1206, 535] on button at bounding box center [1214, 532] width 25 height 31
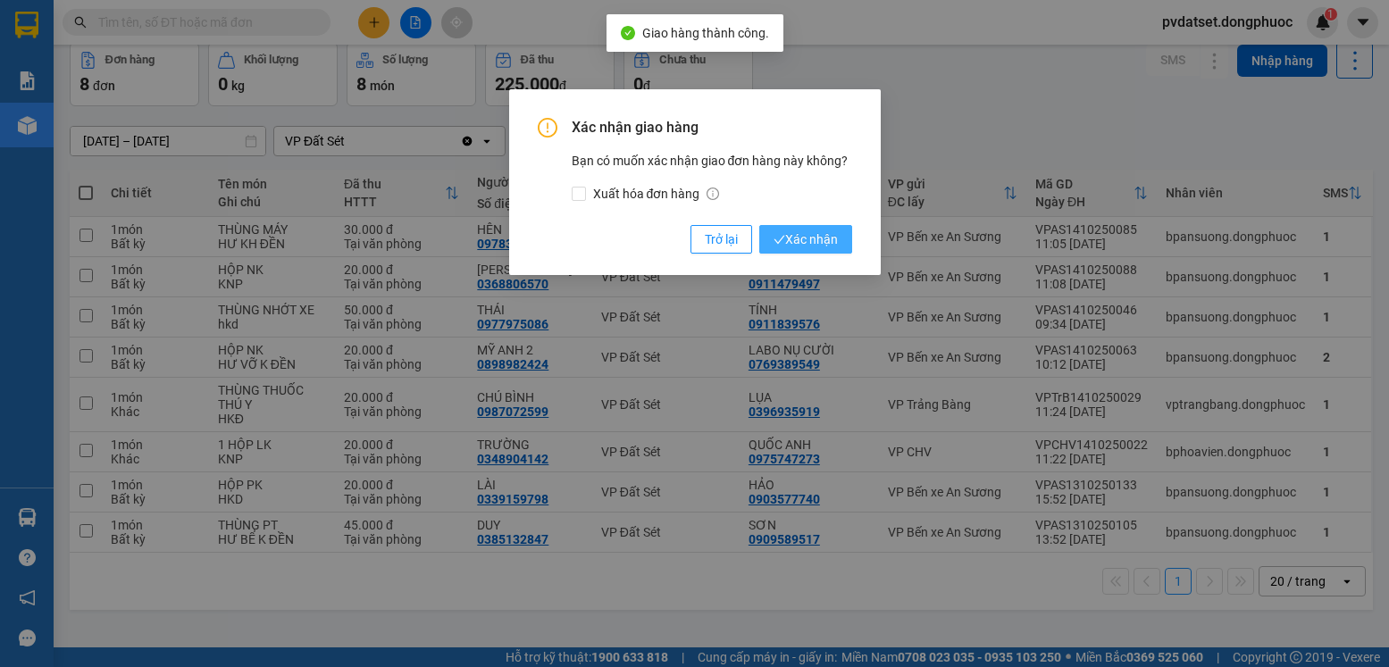
click at [792, 244] on span "Xác nhận" at bounding box center [806, 240] width 64 height 20
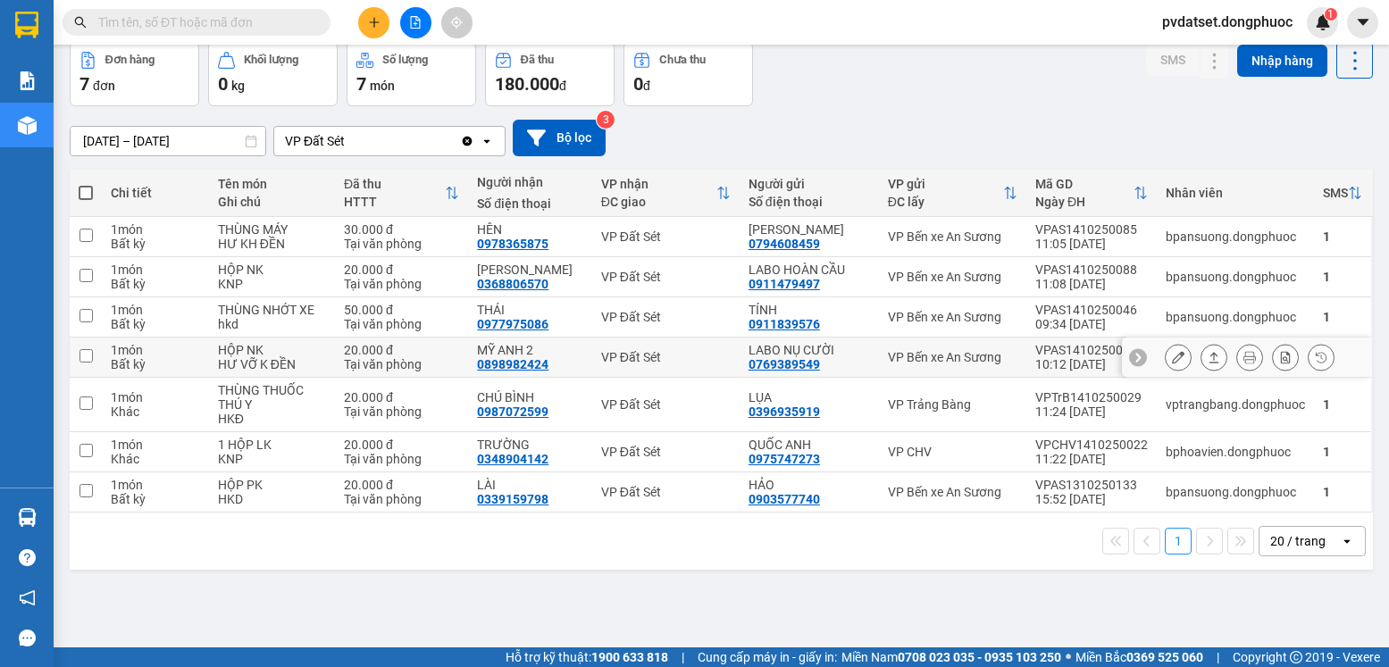
click at [1208, 356] on icon at bounding box center [1214, 357] width 13 height 13
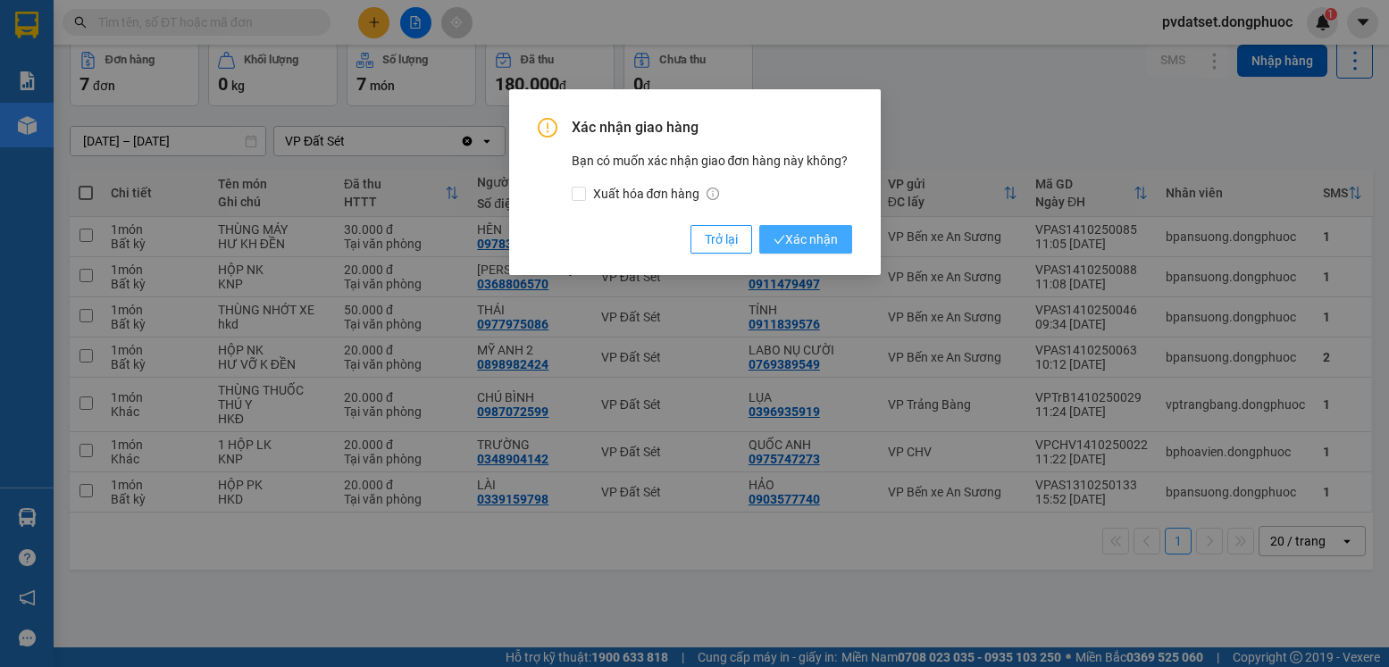
click at [817, 235] on span "Xác nhận" at bounding box center [806, 240] width 64 height 20
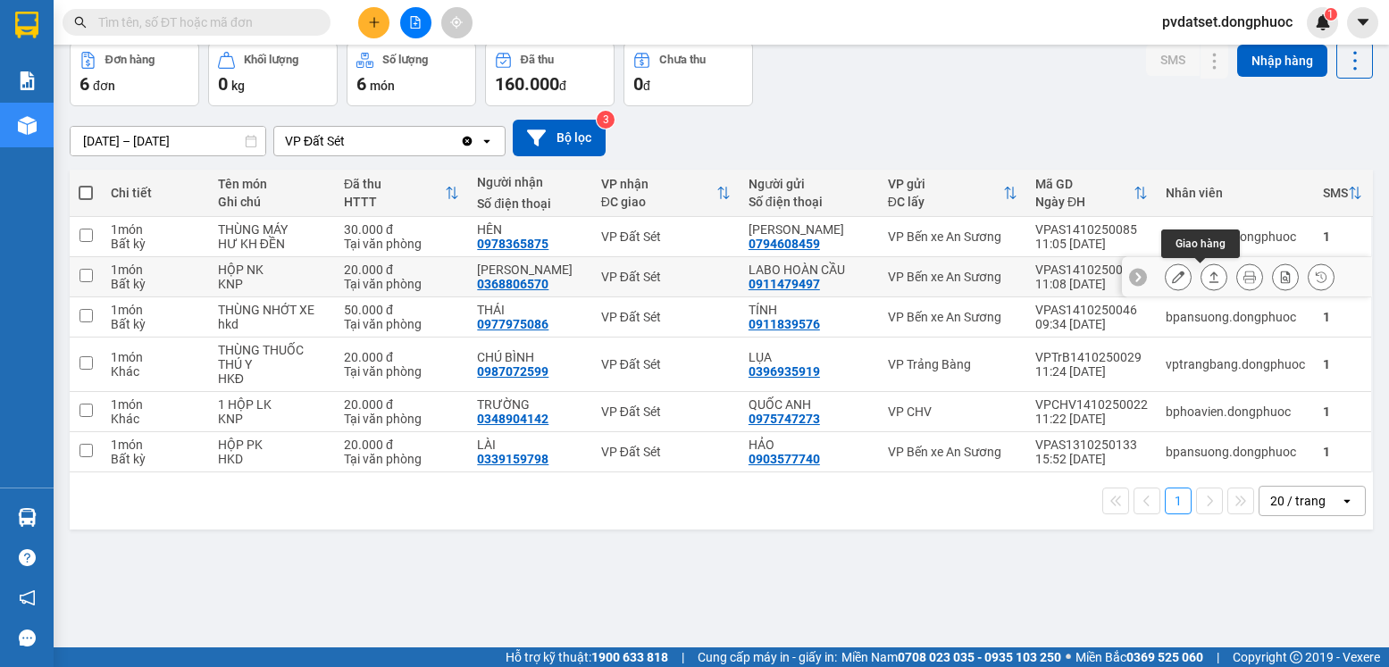
click at [1202, 277] on button at bounding box center [1214, 277] width 25 height 31
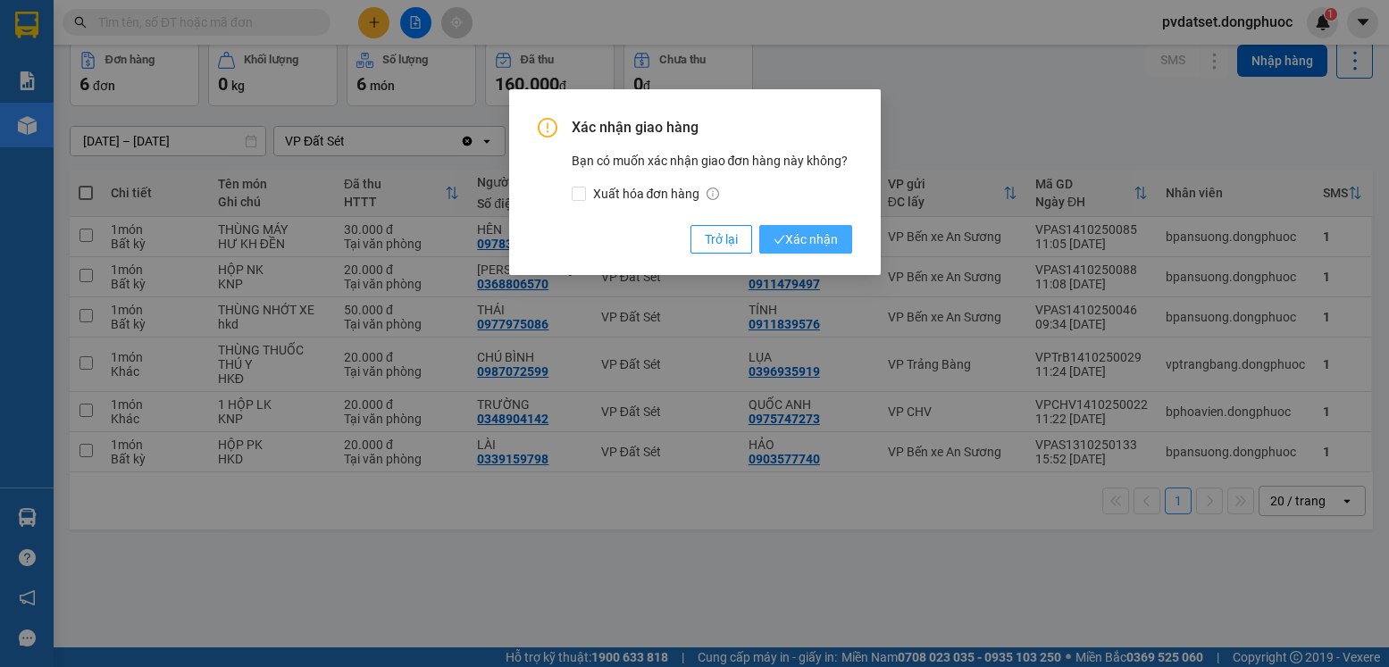
click at [790, 242] on span "Xác nhận" at bounding box center [806, 240] width 64 height 20
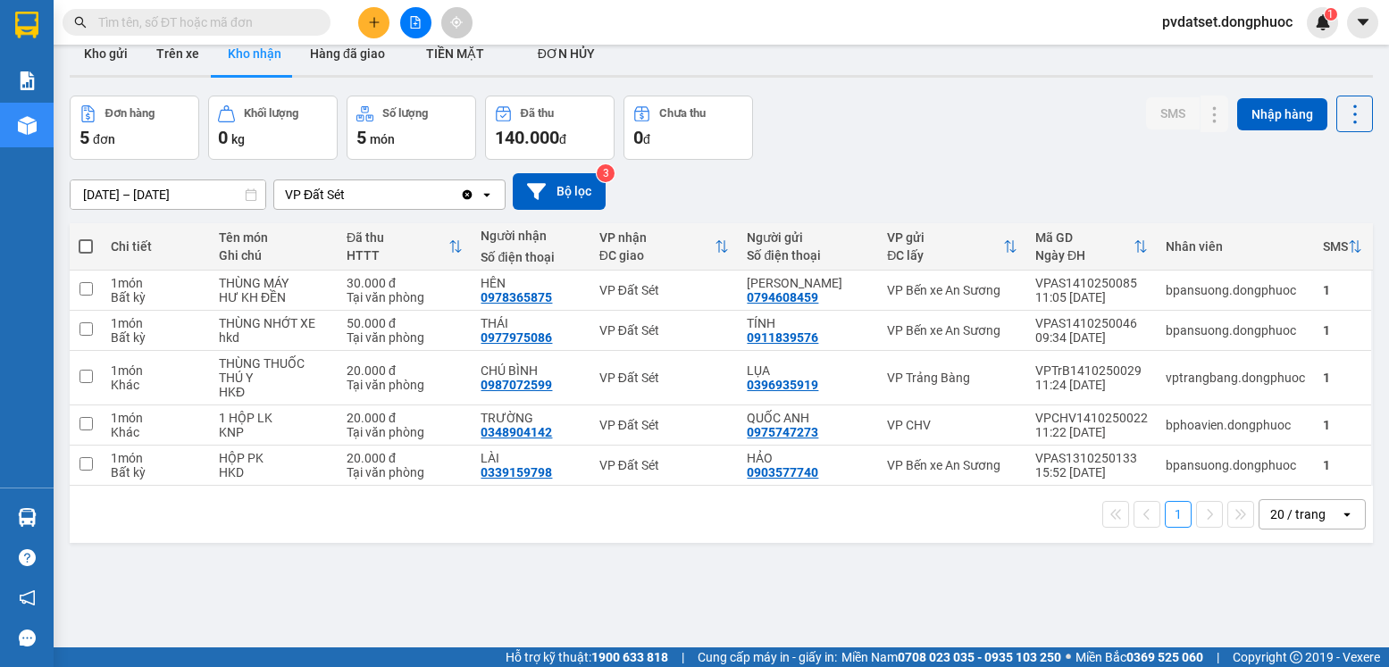
scroll to position [0, 0]
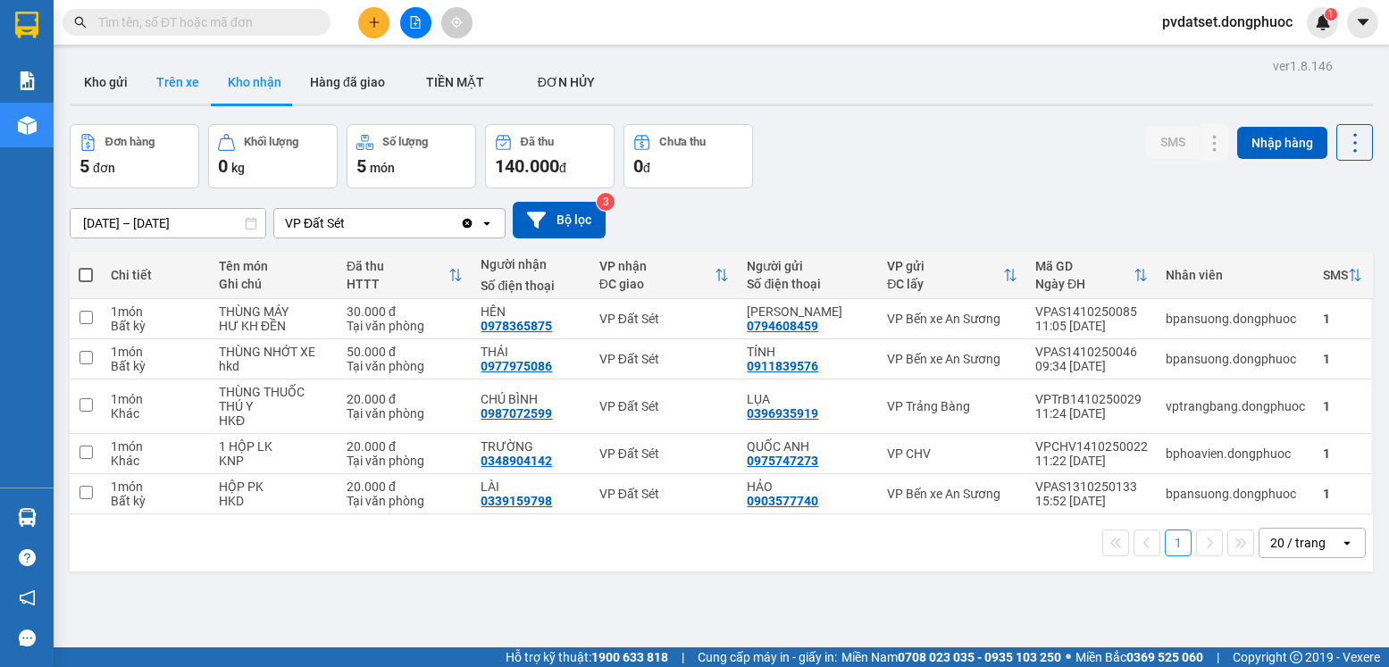
click at [163, 84] on button "Trên xe" at bounding box center [177, 82] width 71 height 43
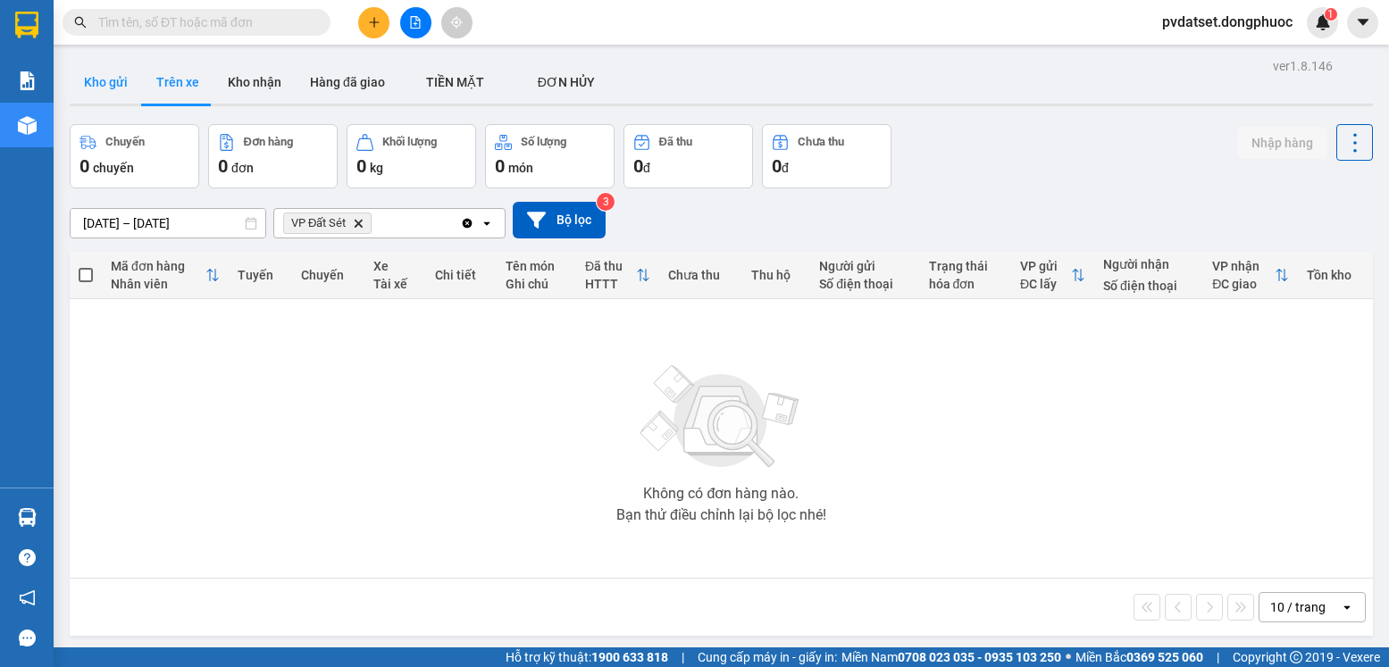
click at [111, 89] on button "Kho gửi" at bounding box center [106, 82] width 72 height 43
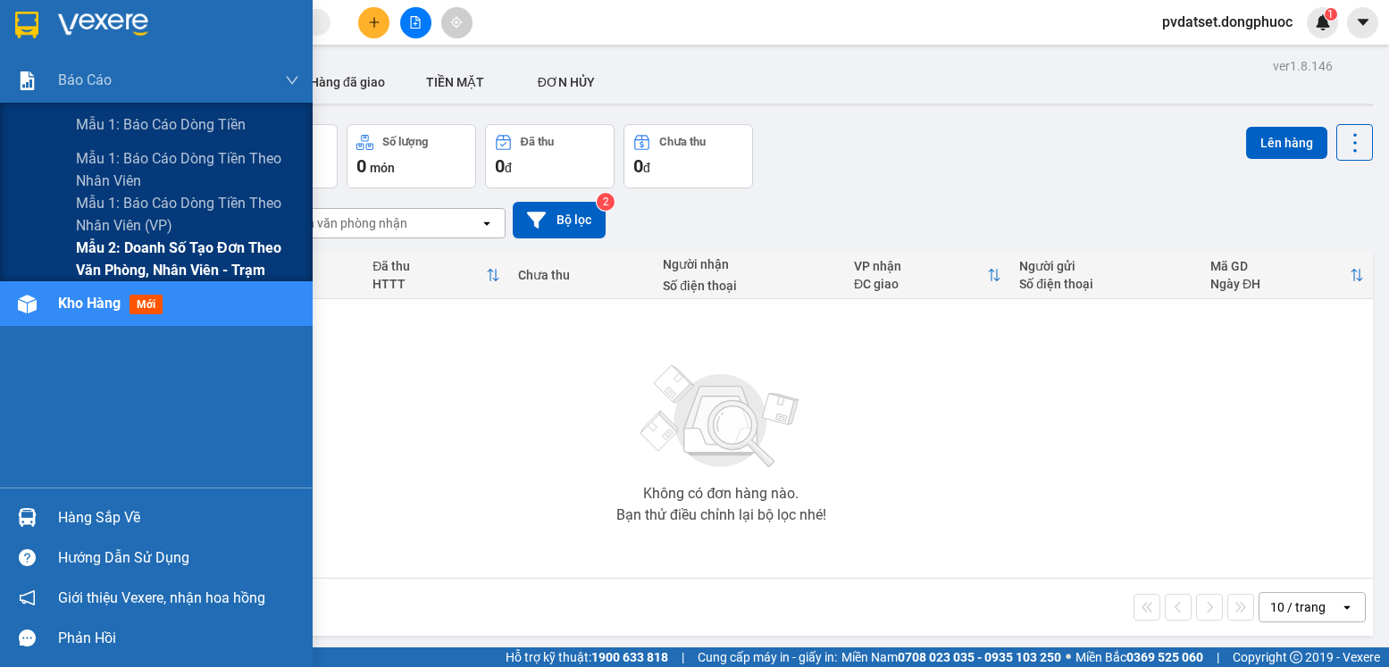
click at [174, 256] on span "Mẫu 2: Doanh số tạo đơn theo Văn phòng, nhân viên - Trạm" at bounding box center [187, 259] width 223 height 45
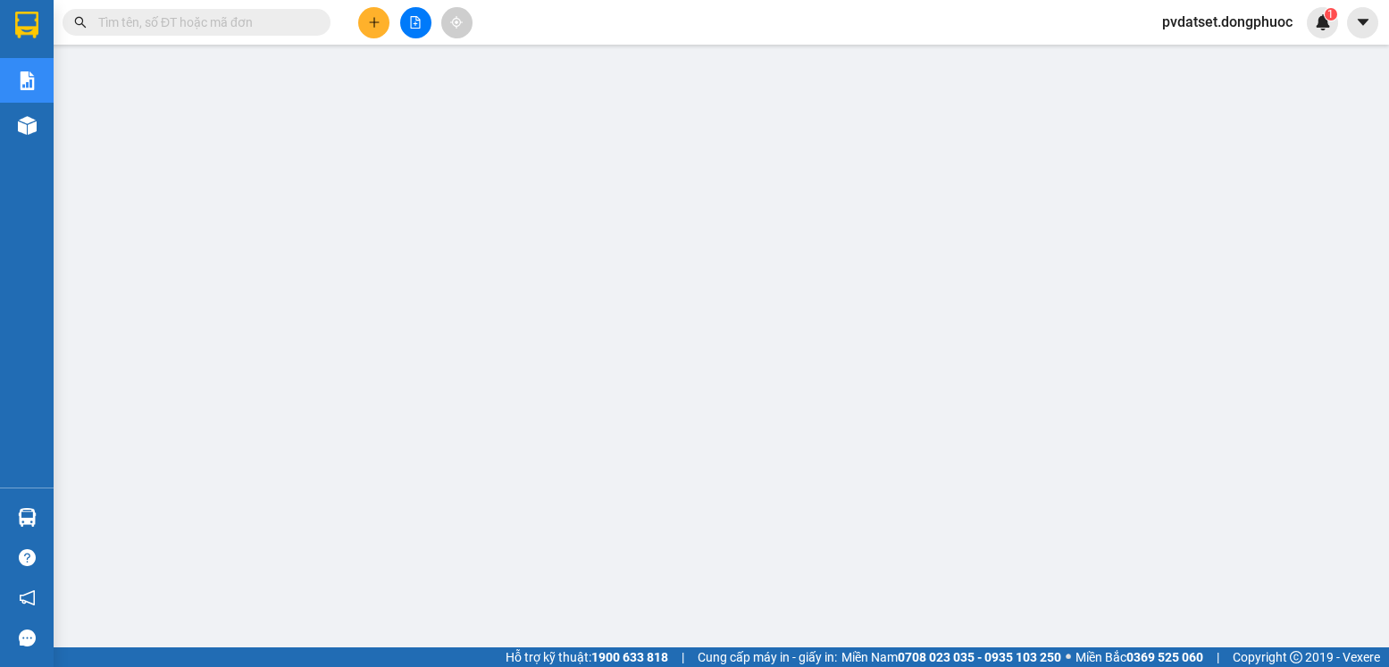
click at [292, 666] on div "Hỗ trợ kỹ thuật: 1900 633 818 | Cung cấp máy in - giấy in: [GEOGRAPHIC_DATA] 07…" at bounding box center [690, 658] width 1380 height 20
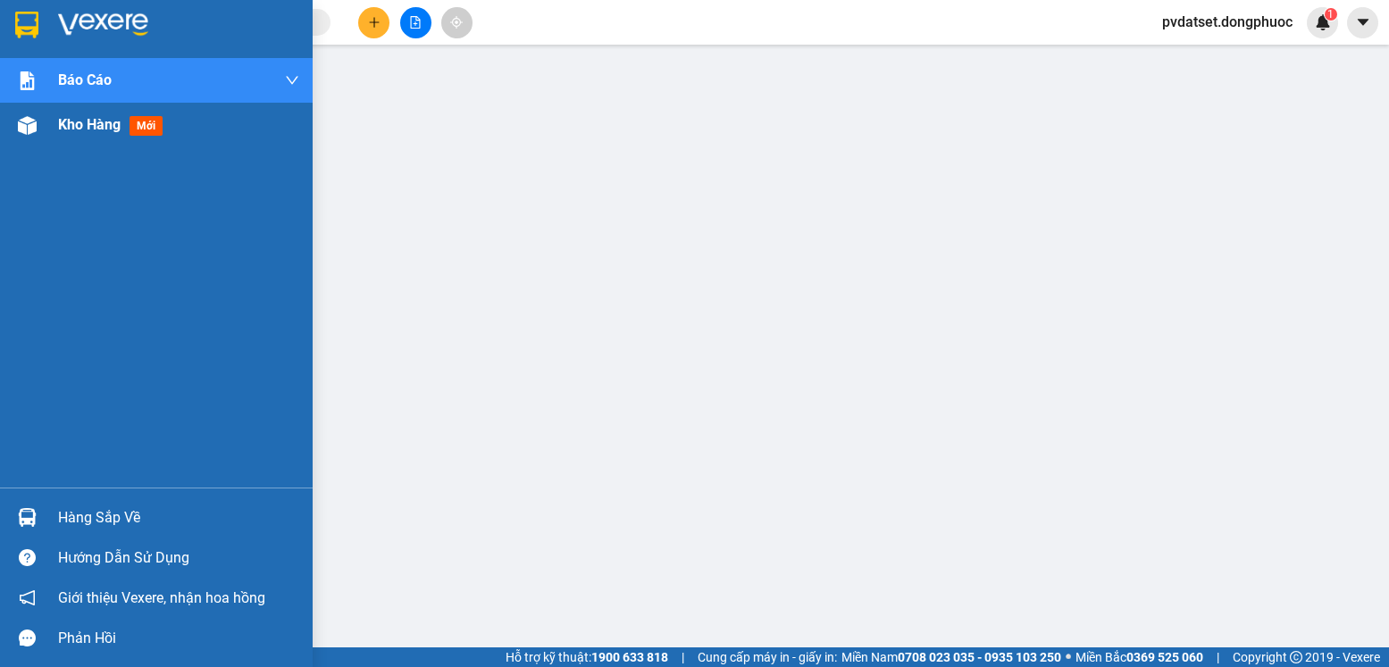
click at [81, 134] on div "Kho hàng mới" at bounding box center [114, 124] width 112 height 22
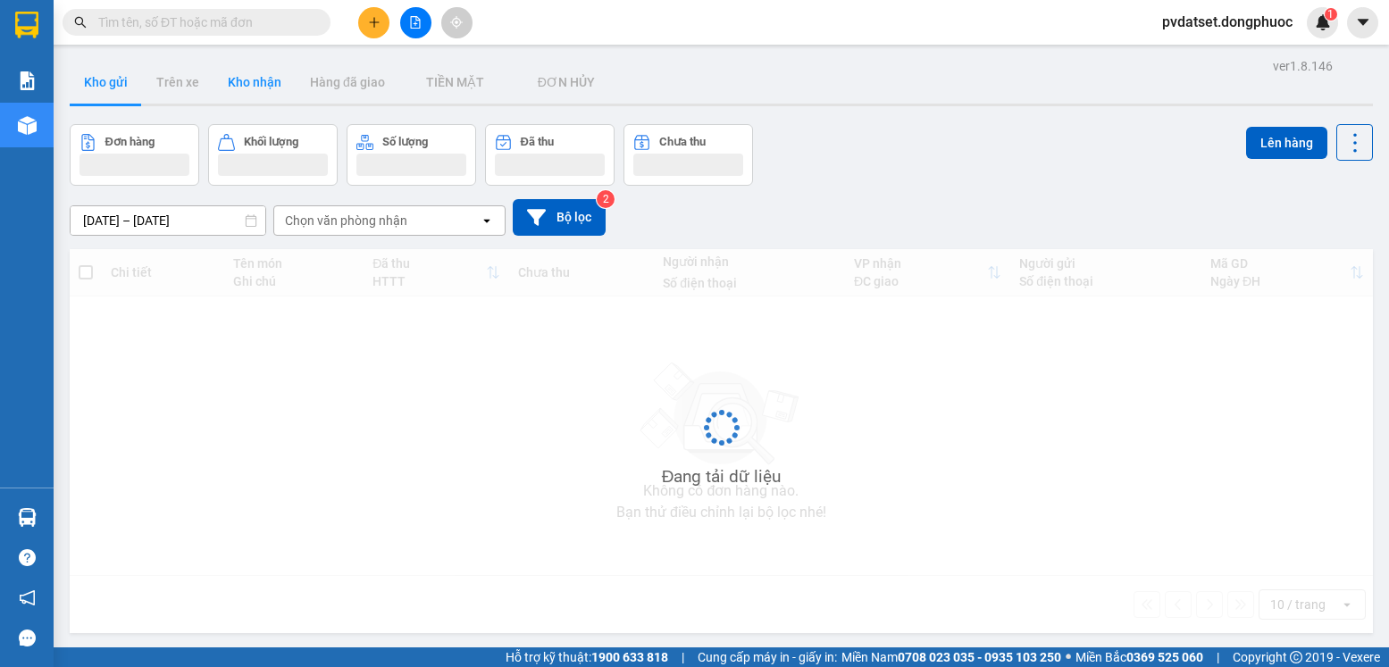
click at [248, 88] on button "Kho nhận" at bounding box center [255, 82] width 82 height 43
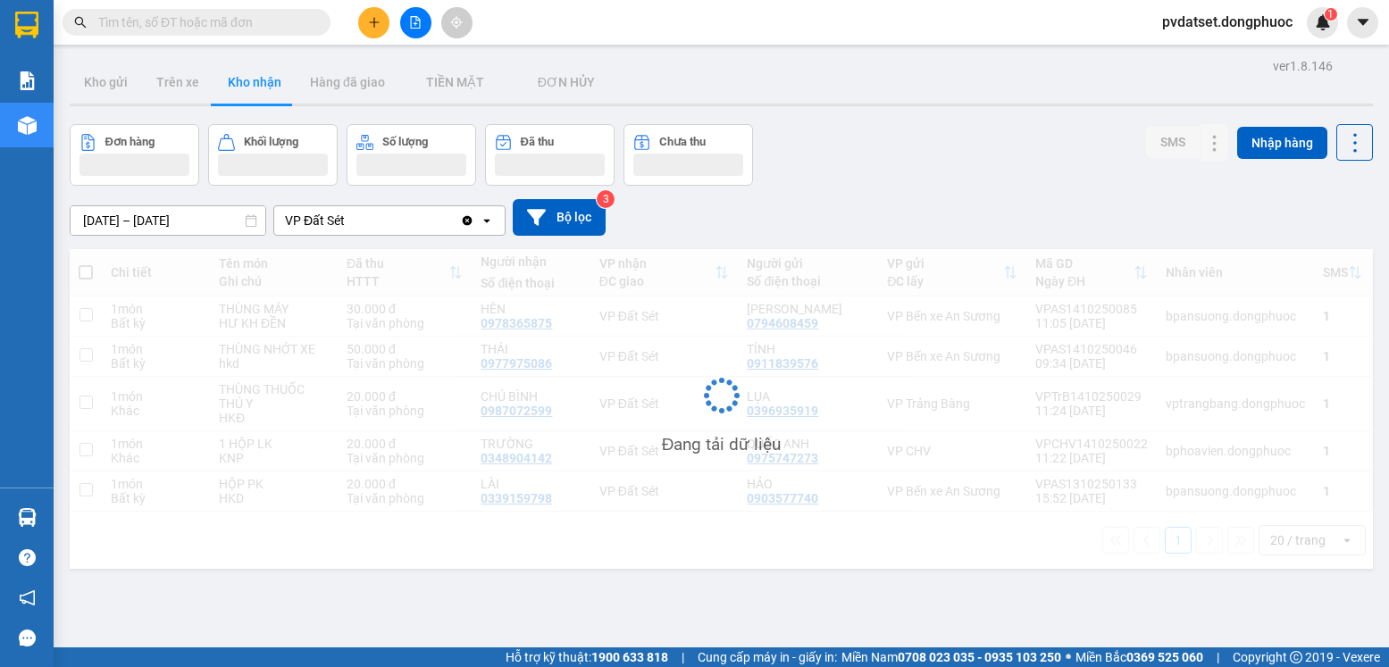
click at [248, 88] on button "Kho nhận" at bounding box center [255, 82] width 82 height 43
click at [250, 88] on button "Kho nhận" at bounding box center [255, 82] width 82 height 43
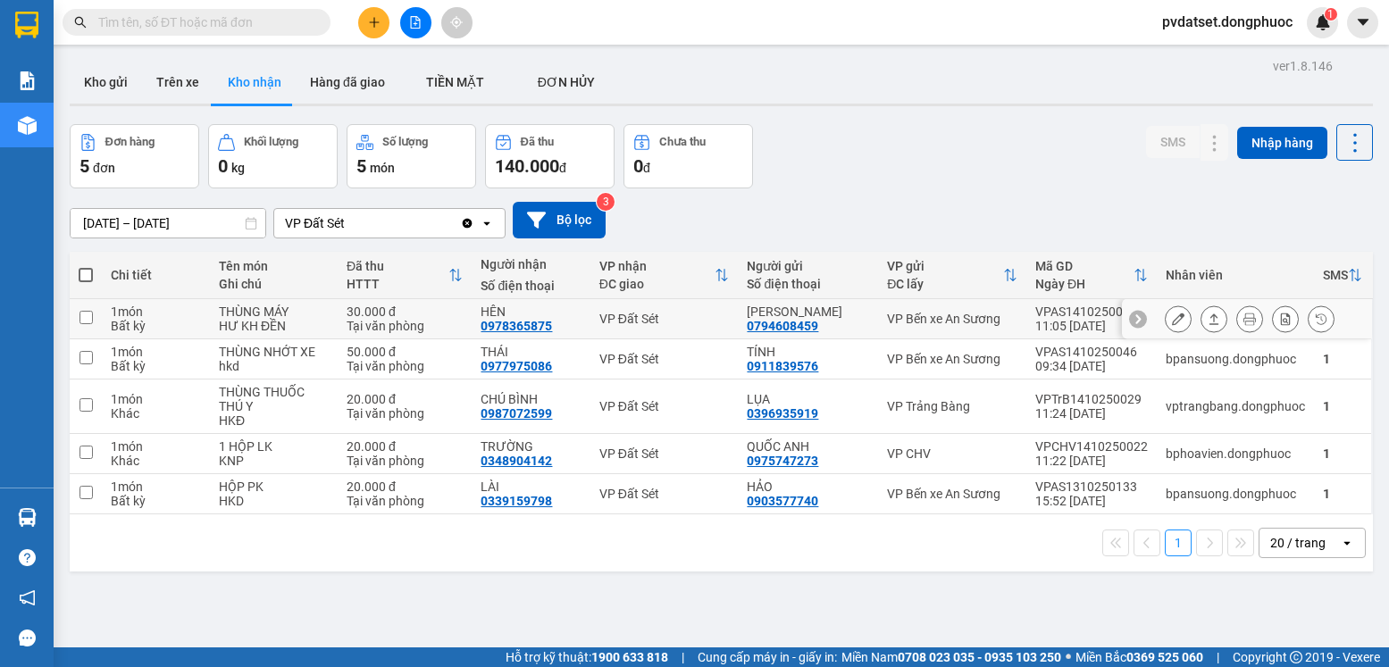
click at [1208, 323] on icon at bounding box center [1214, 319] width 13 height 13
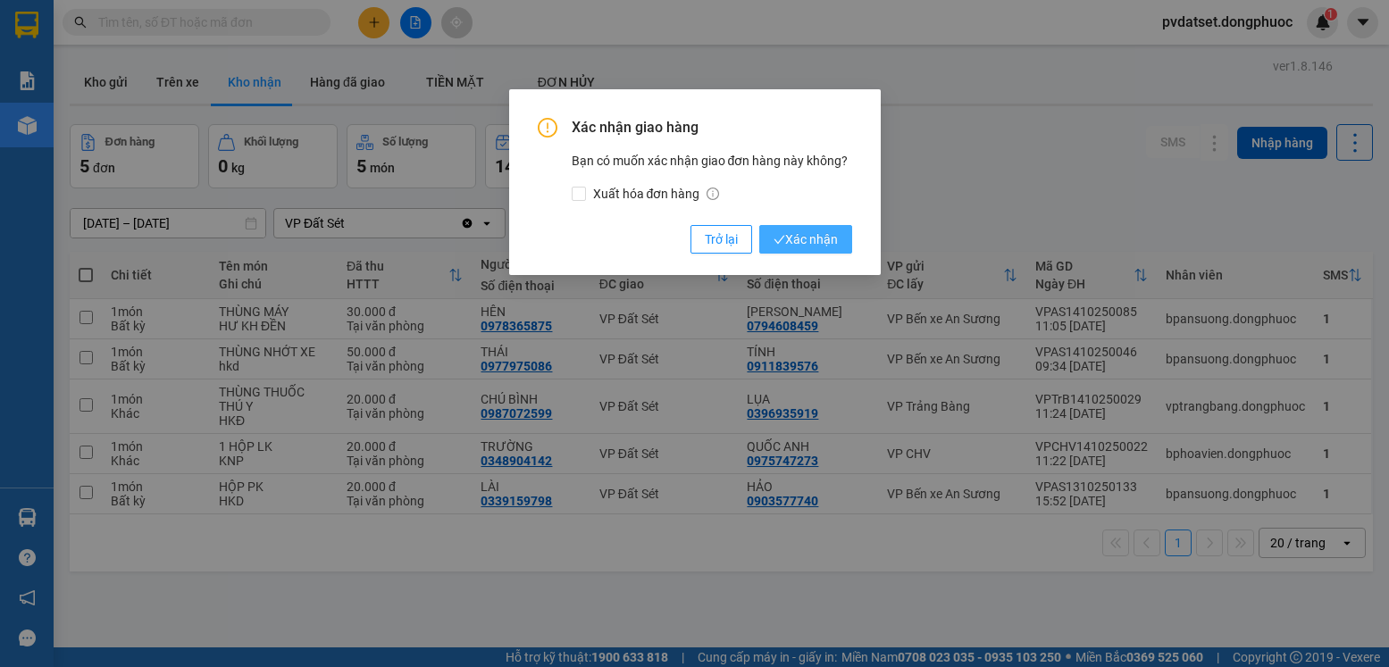
drag, startPoint x: 835, startPoint y: 239, endPoint x: 602, endPoint y: 209, distance: 235.0
click at [834, 239] on span "Xác nhận" at bounding box center [806, 240] width 64 height 20
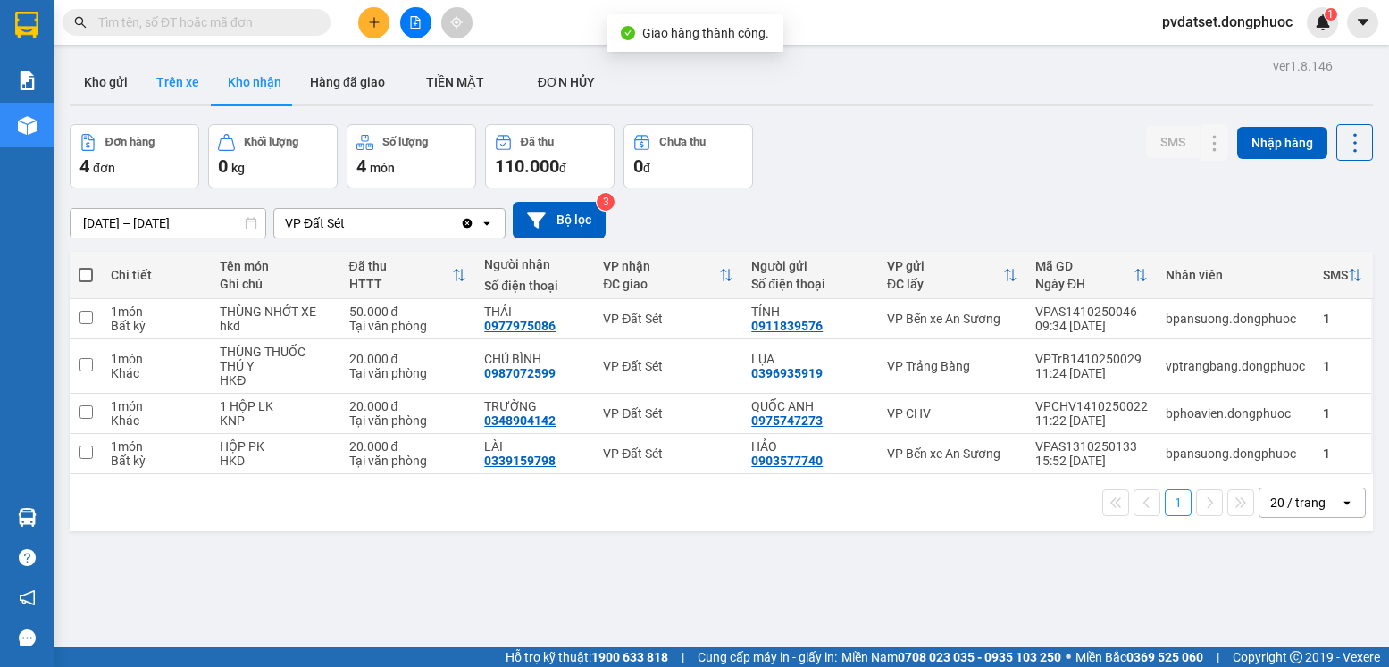
click at [189, 88] on button "Trên xe" at bounding box center [177, 82] width 71 height 43
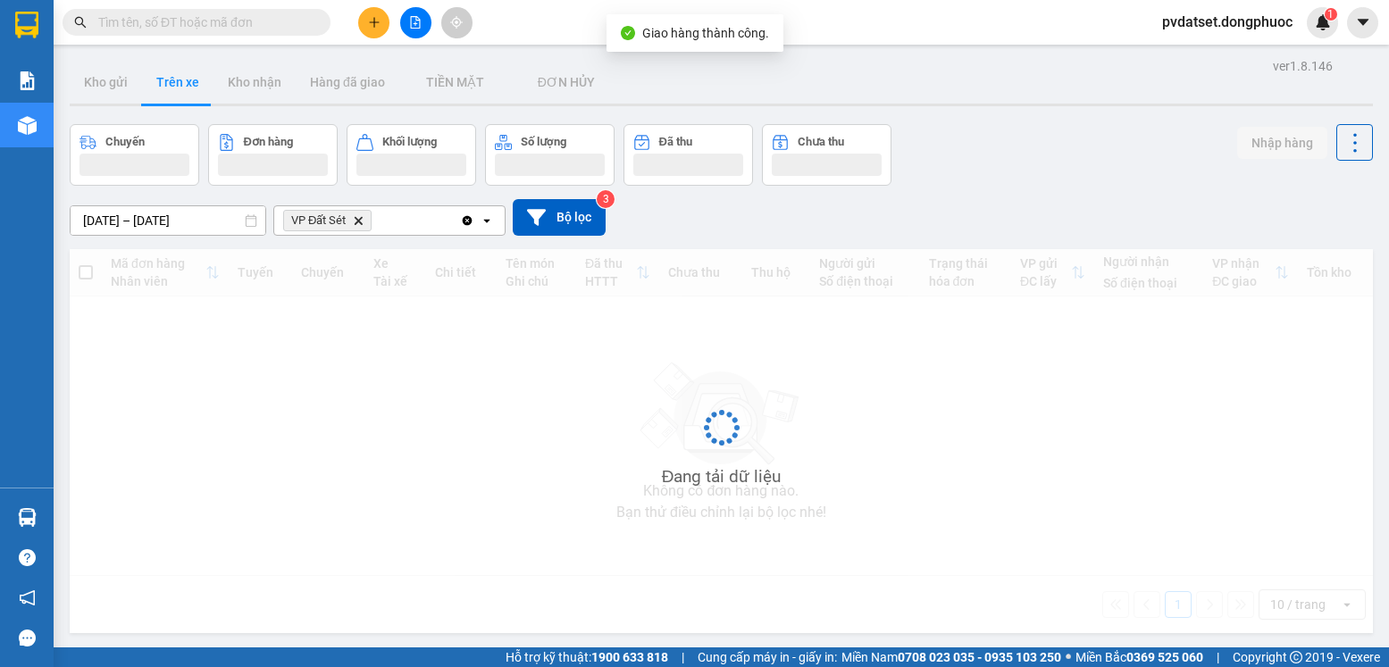
click at [188, 87] on button "Trên xe" at bounding box center [177, 82] width 71 height 43
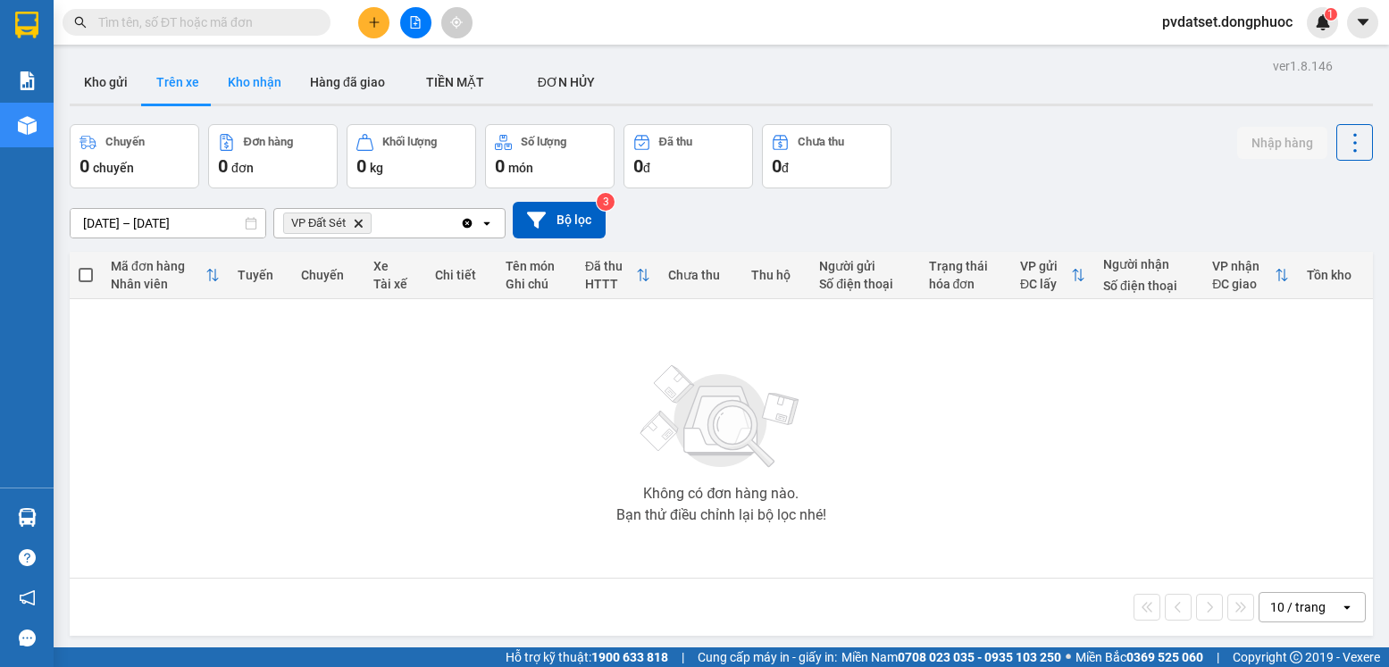
click at [239, 65] on button "Kho nhận" at bounding box center [255, 82] width 82 height 43
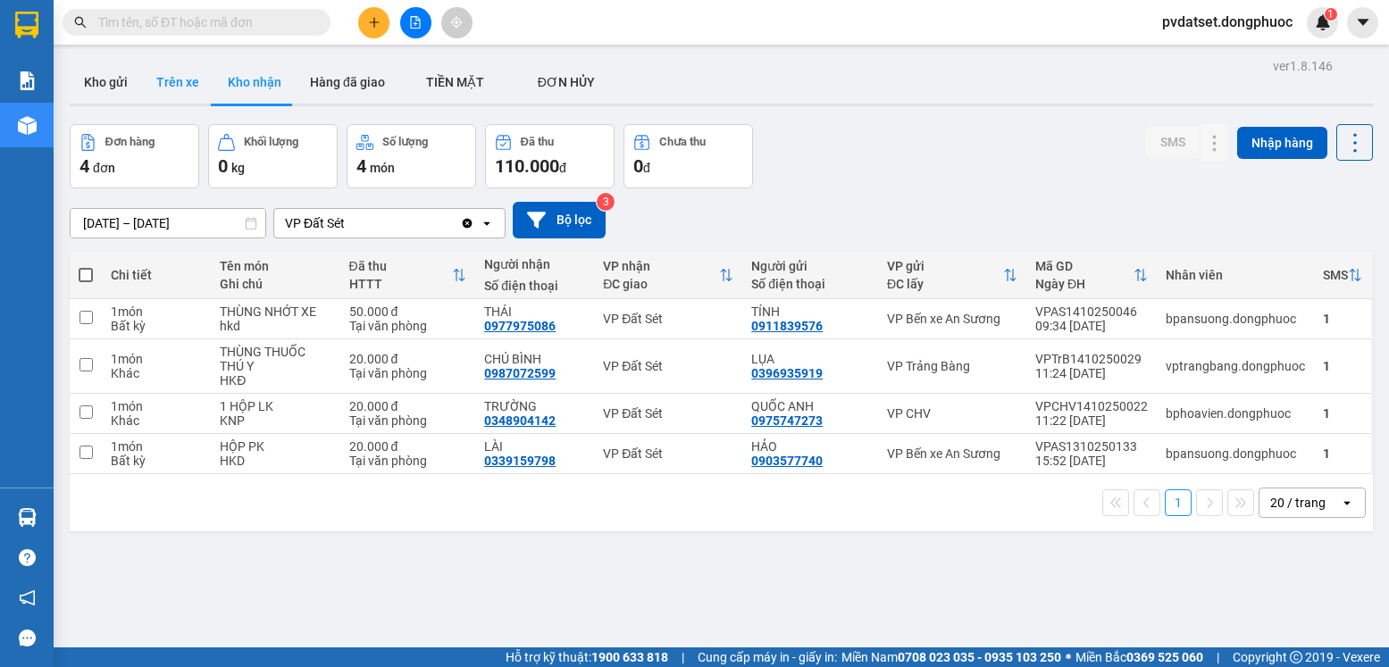
click at [174, 74] on button "Trên xe" at bounding box center [177, 82] width 71 height 43
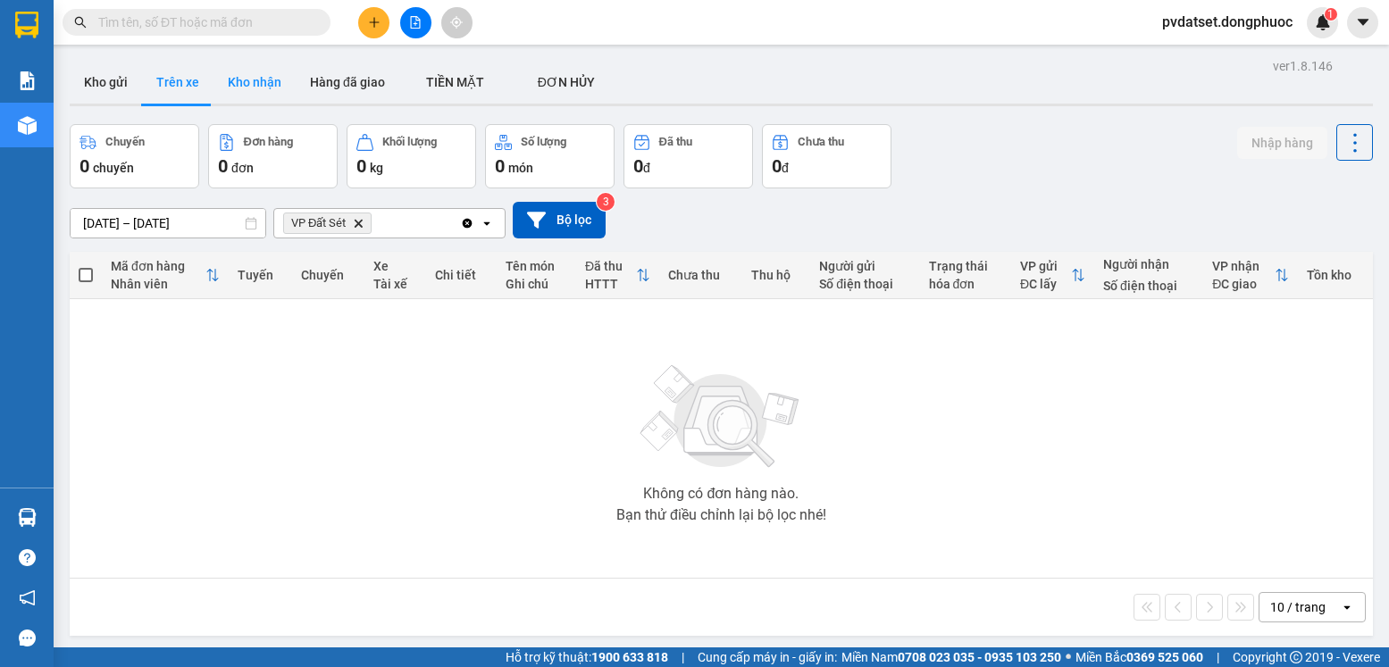
click at [228, 76] on button "Kho nhận" at bounding box center [255, 82] width 82 height 43
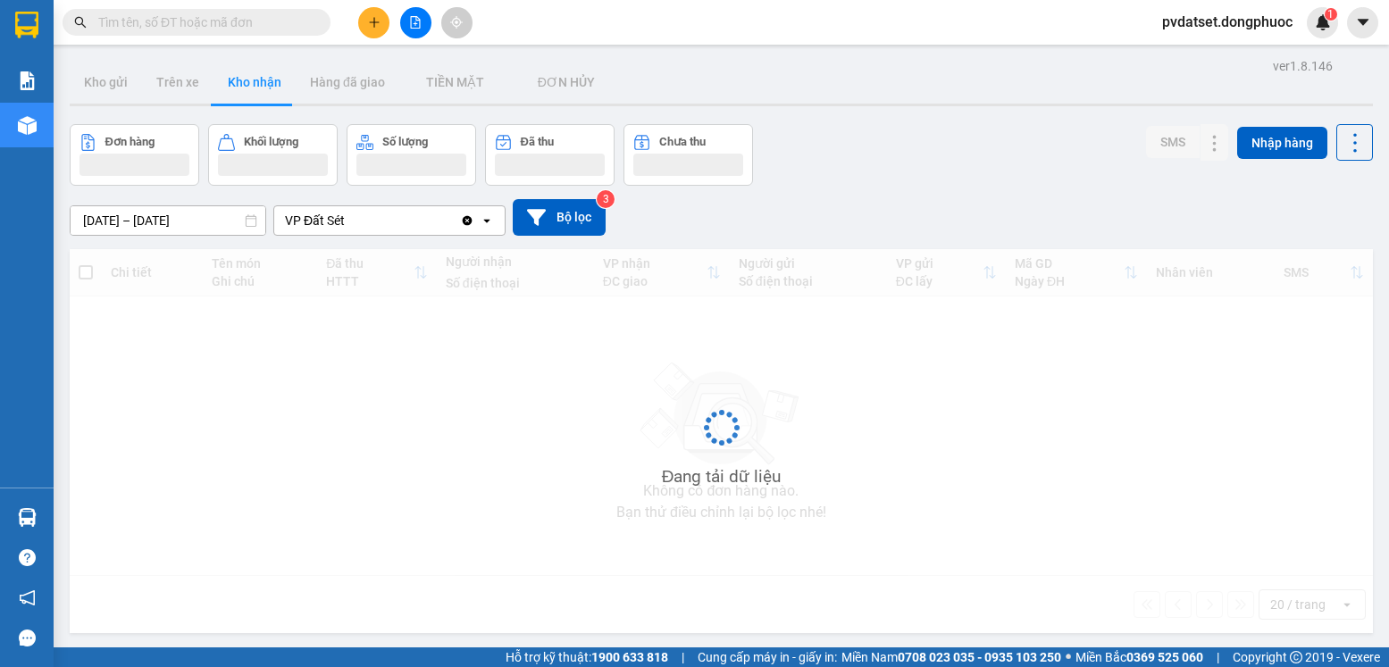
click at [228, 76] on button "Kho nhận" at bounding box center [255, 82] width 82 height 43
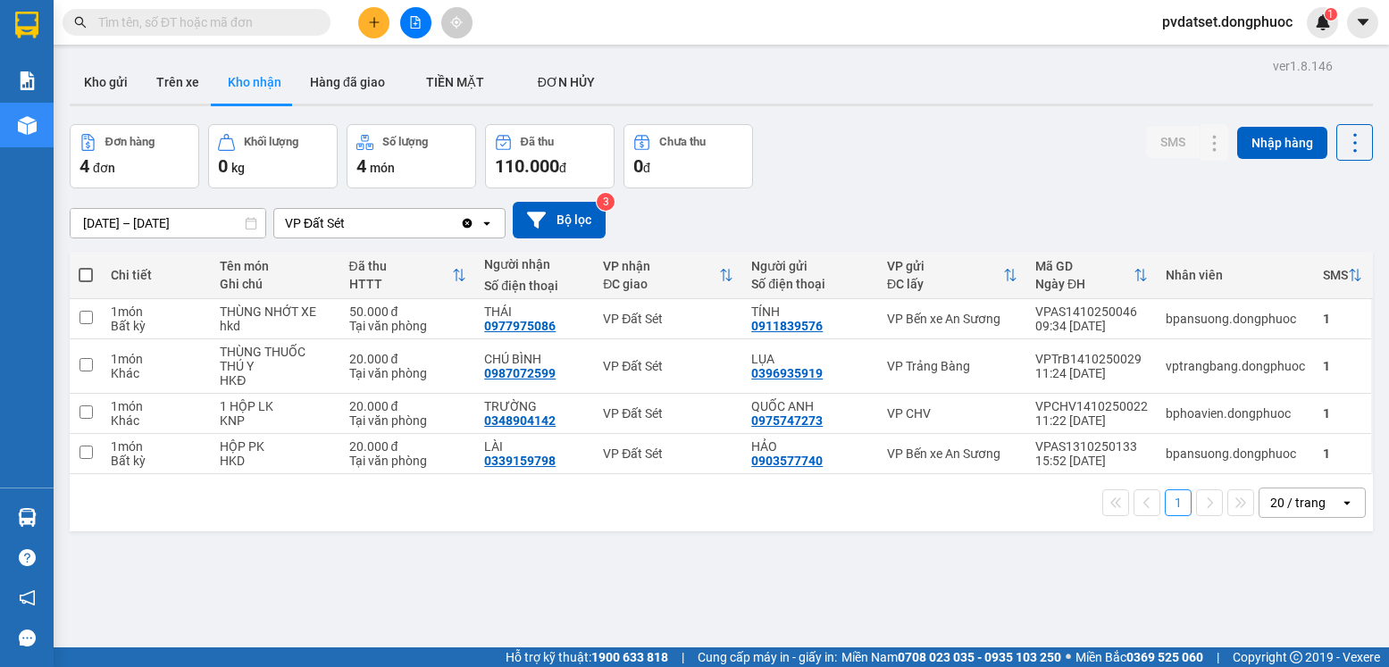
click at [229, 26] on input "text" at bounding box center [203, 23] width 211 height 20
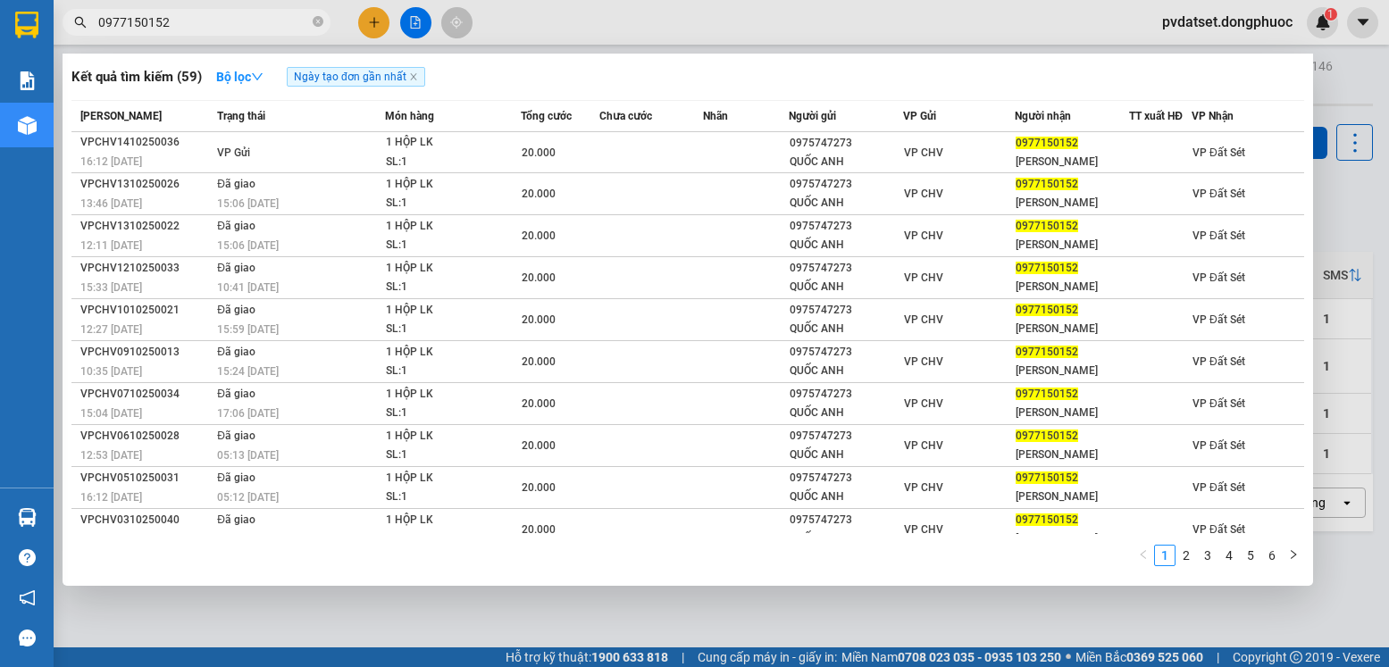
type input "0977150152"
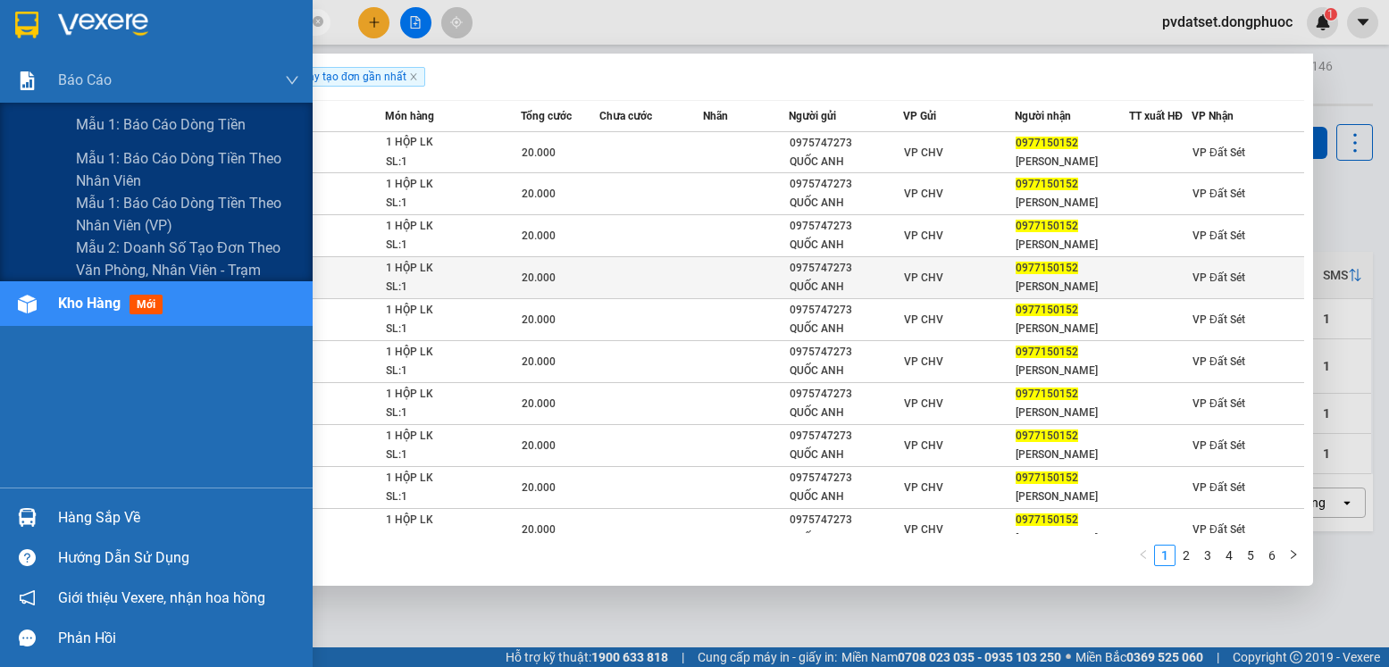
drag, startPoint x: 120, startPoint y: 264, endPoint x: 352, endPoint y: 278, distance: 232.7
click at [129, 267] on span "Mẫu 2: Doanh số tạo đơn theo Văn phòng, nhân viên - Trạm" at bounding box center [187, 259] width 223 height 45
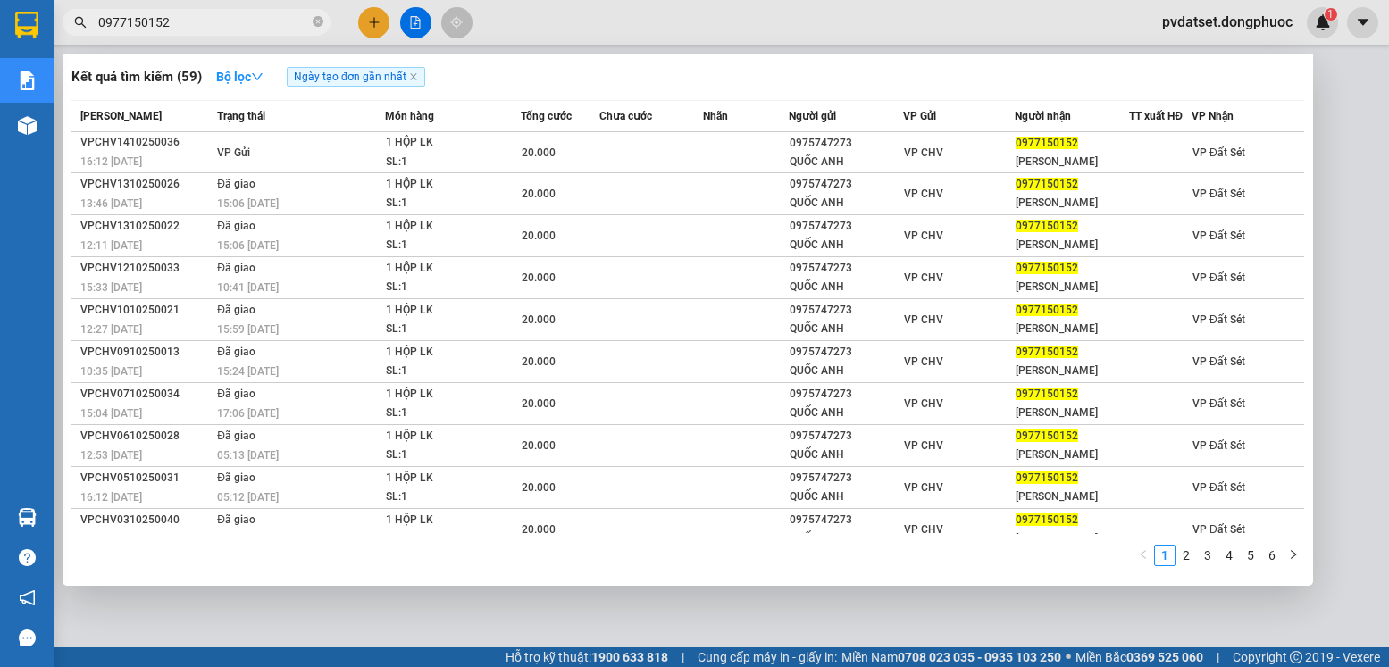
click at [1347, 105] on div at bounding box center [694, 333] width 1389 height 667
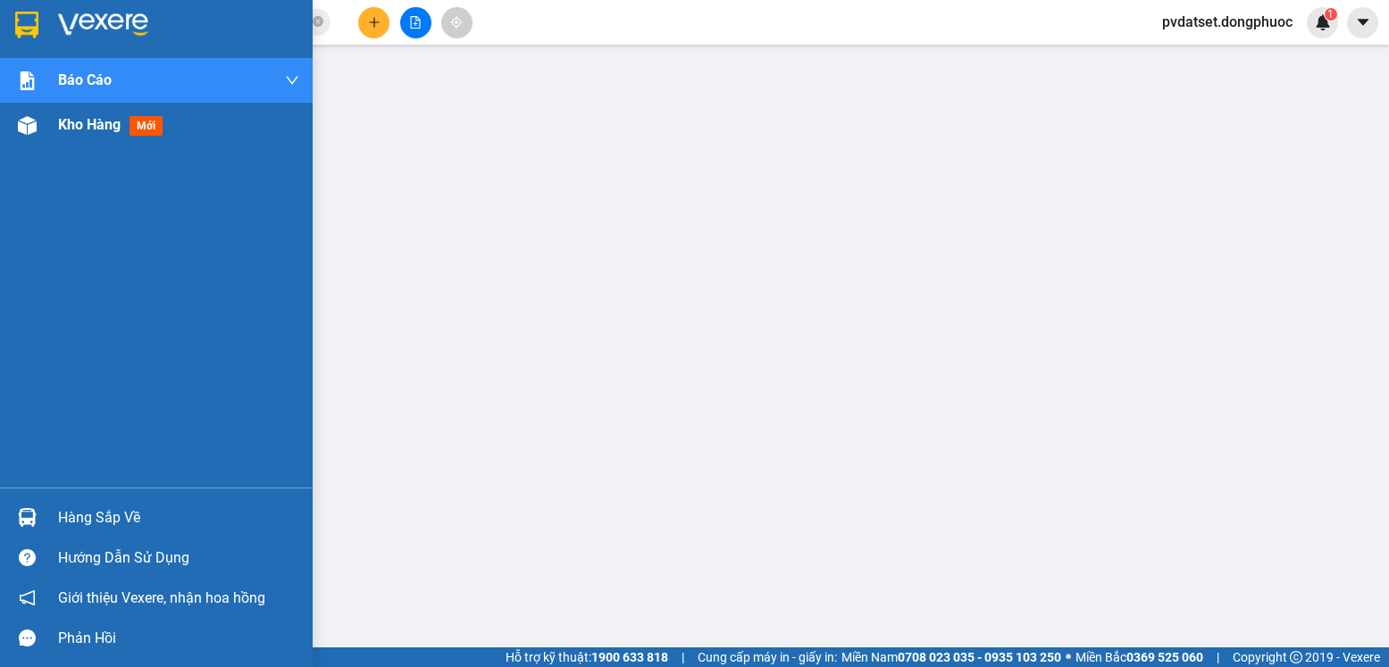
click at [113, 140] on div "Kho hàng mới" at bounding box center [178, 125] width 241 height 45
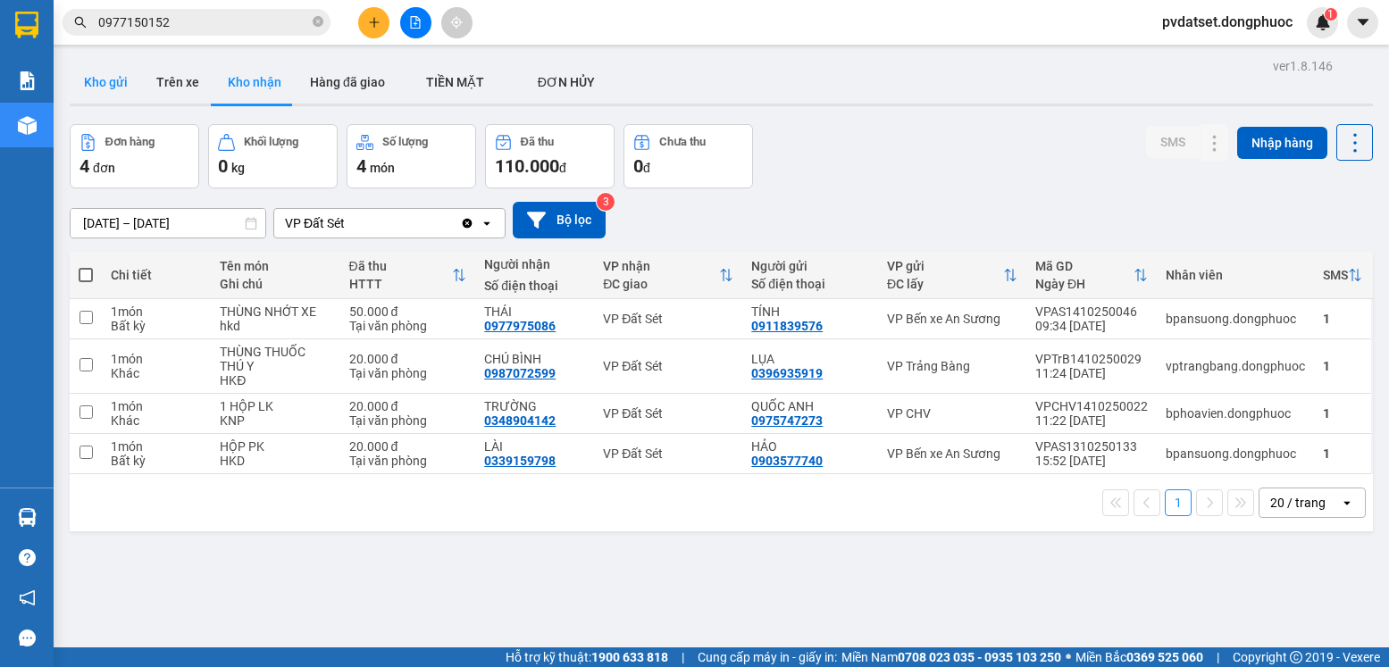
click at [128, 83] on button "Kho gửi" at bounding box center [106, 82] width 72 height 43
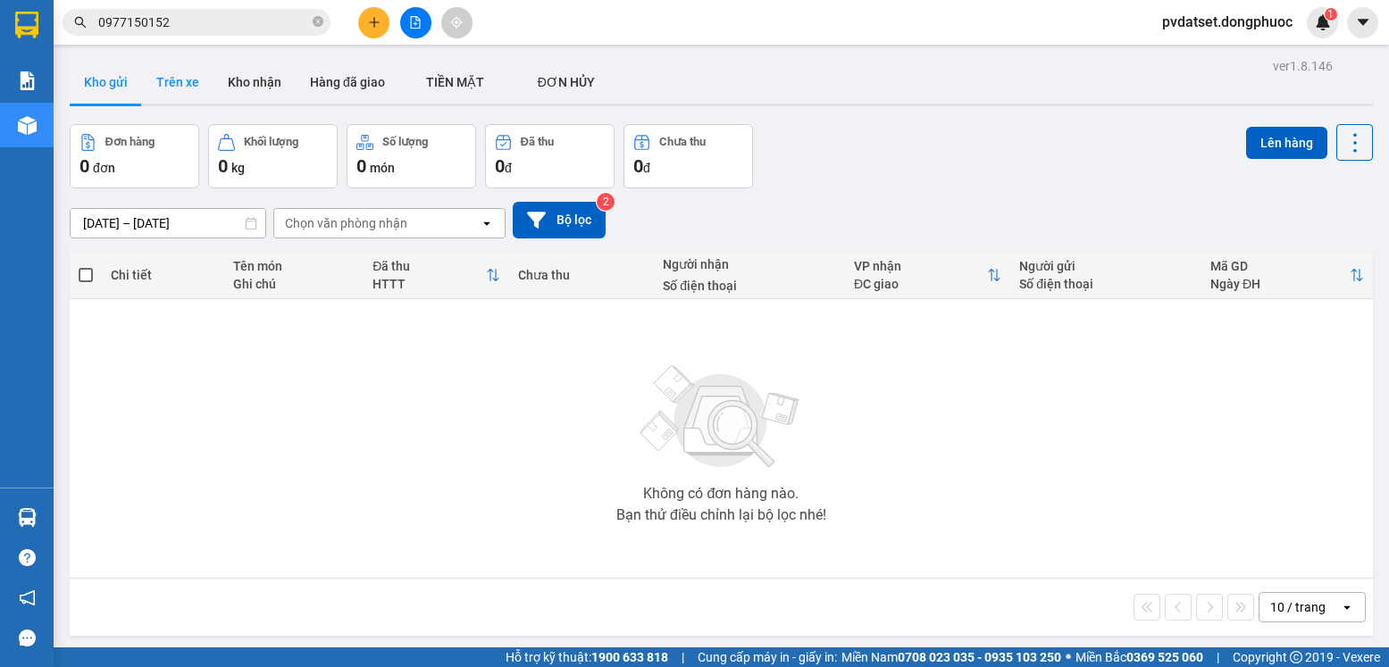
click at [184, 80] on button "Trên xe" at bounding box center [177, 82] width 71 height 43
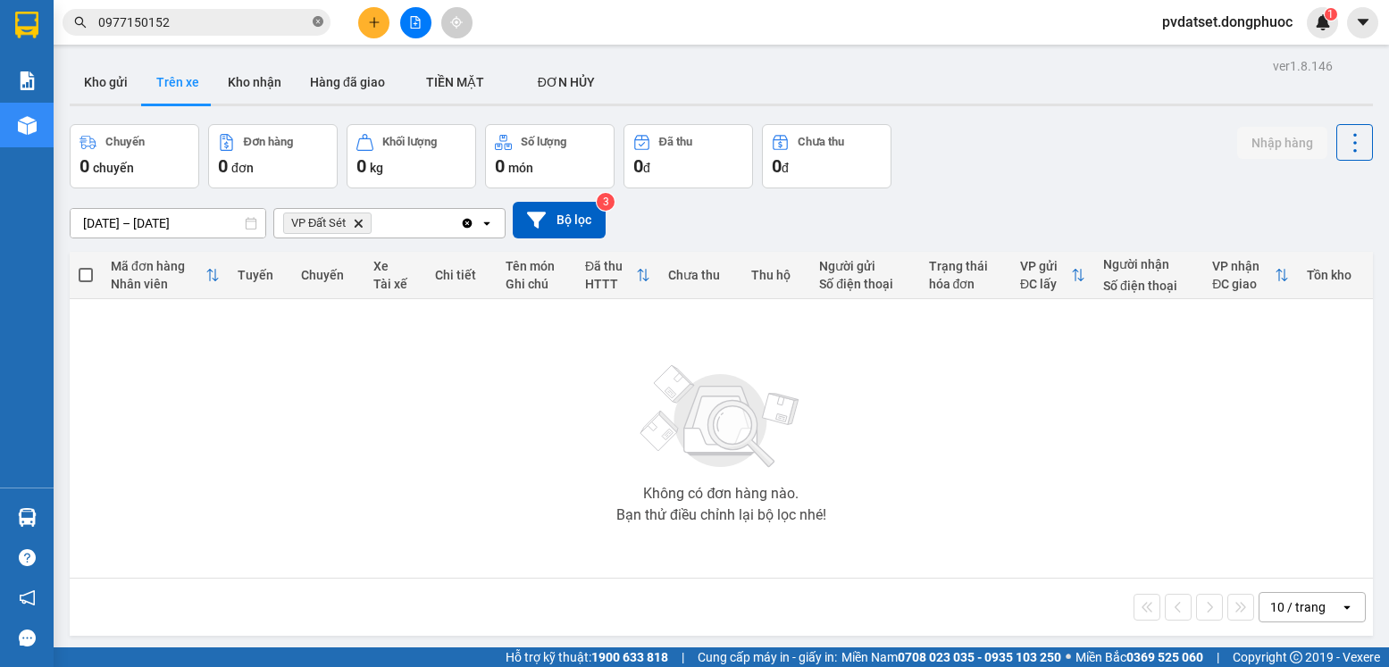
click at [313, 19] on icon "close-circle" at bounding box center [318, 21] width 11 height 11
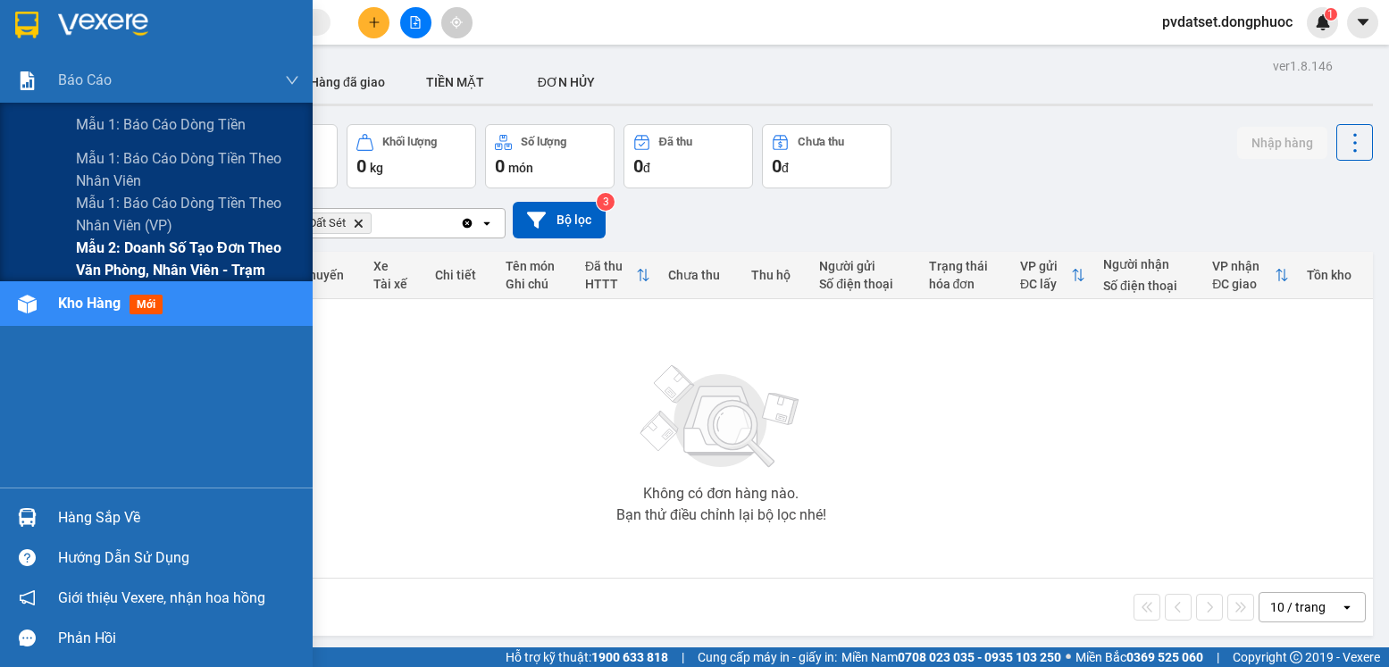
drag, startPoint x: 147, startPoint y: 269, endPoint x: 233, endPoint y: 258, distance: 86.4
click at [148, 270] on span "Mẫu 2: Doanh số tạo đơn theo Văn phòng, nhân viên - Trạm" at bounding box center [187, 259] width 223 height 45
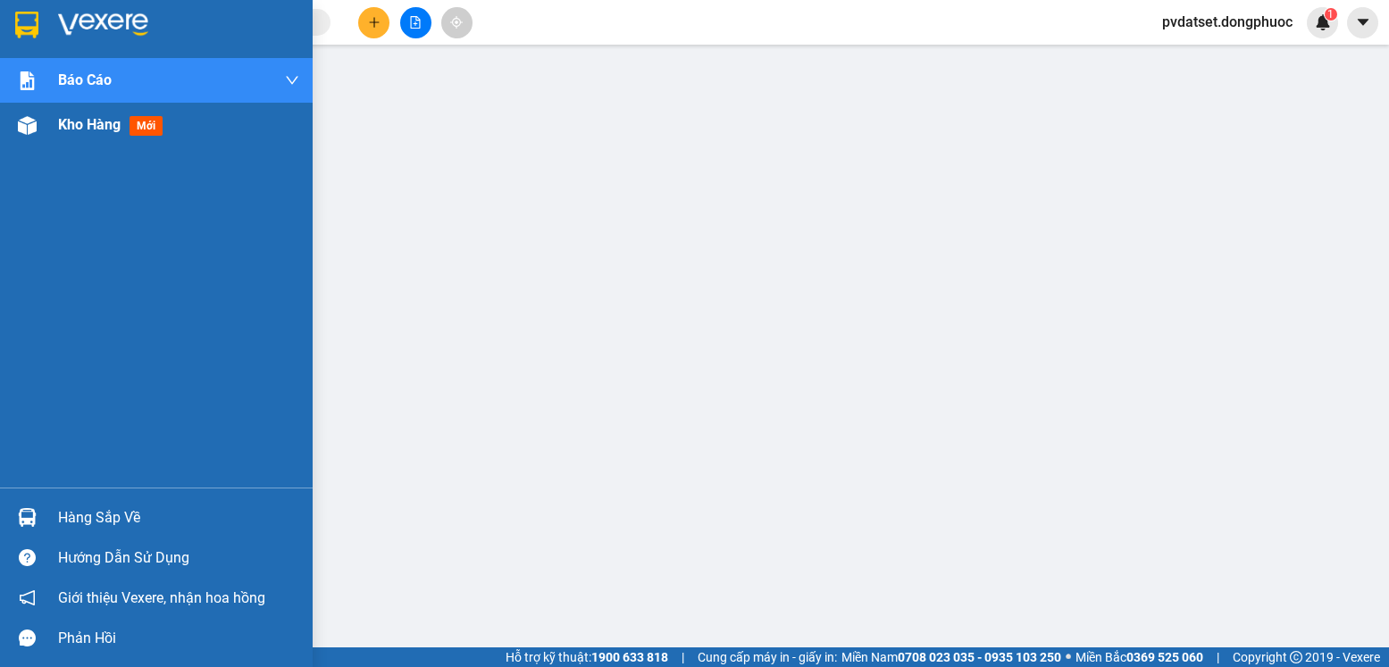
click at [61, 138] on div "Kho hàng mới" at bounding box center [178, 125] width 241 height 45
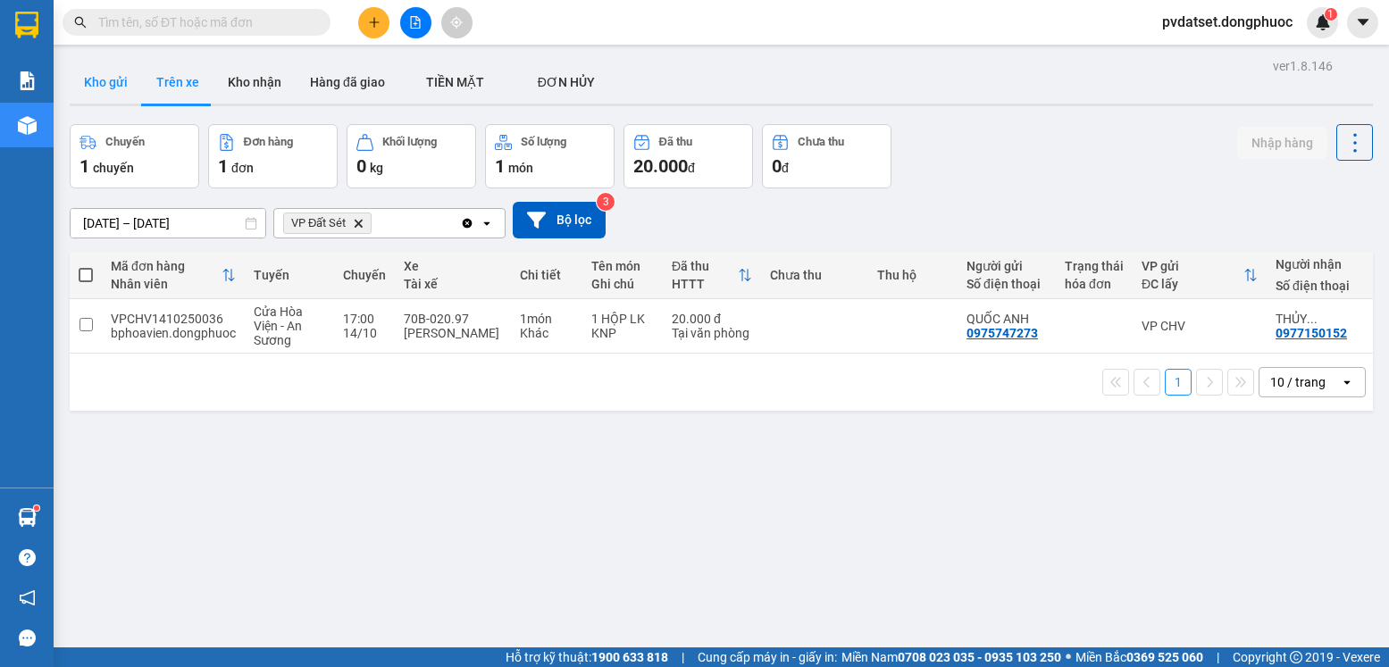
click at [106, 84] on button "Kho gửi" at bounding box center [106, 82] width 72 height 43
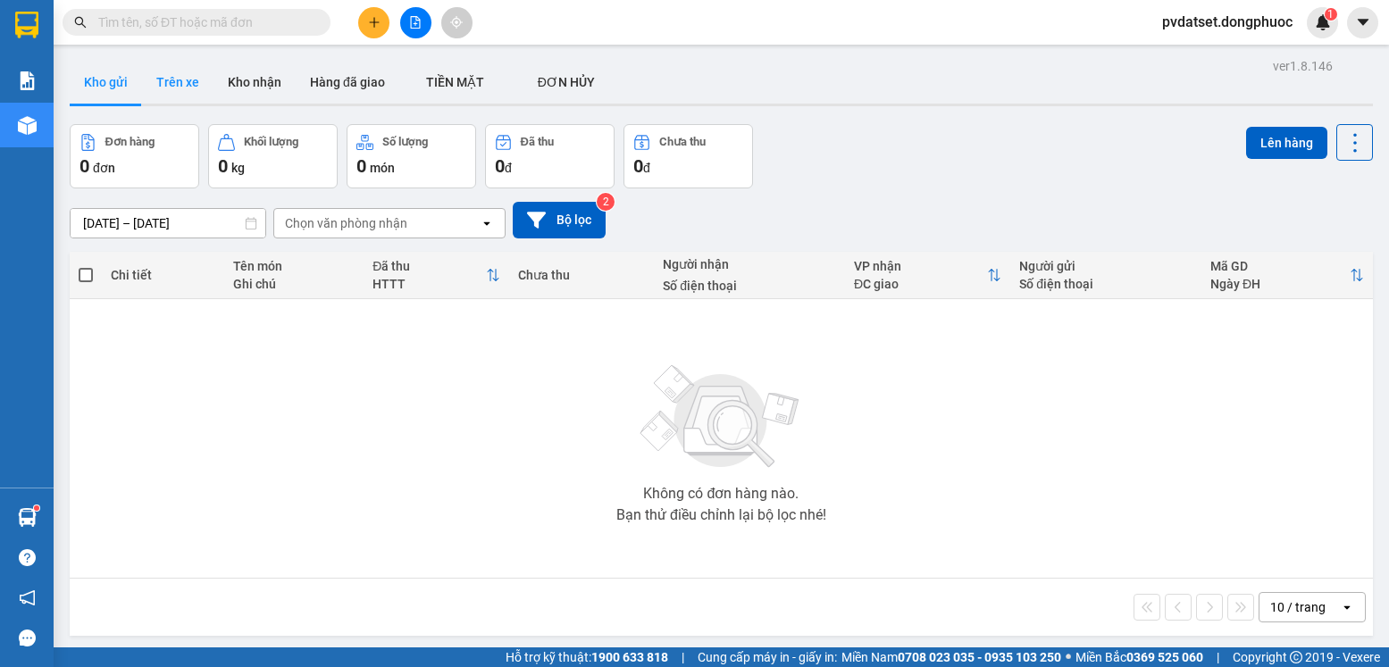
click at [167, 84] on button "Trên xe" at bounding box center [177, 82] width 71 height 43
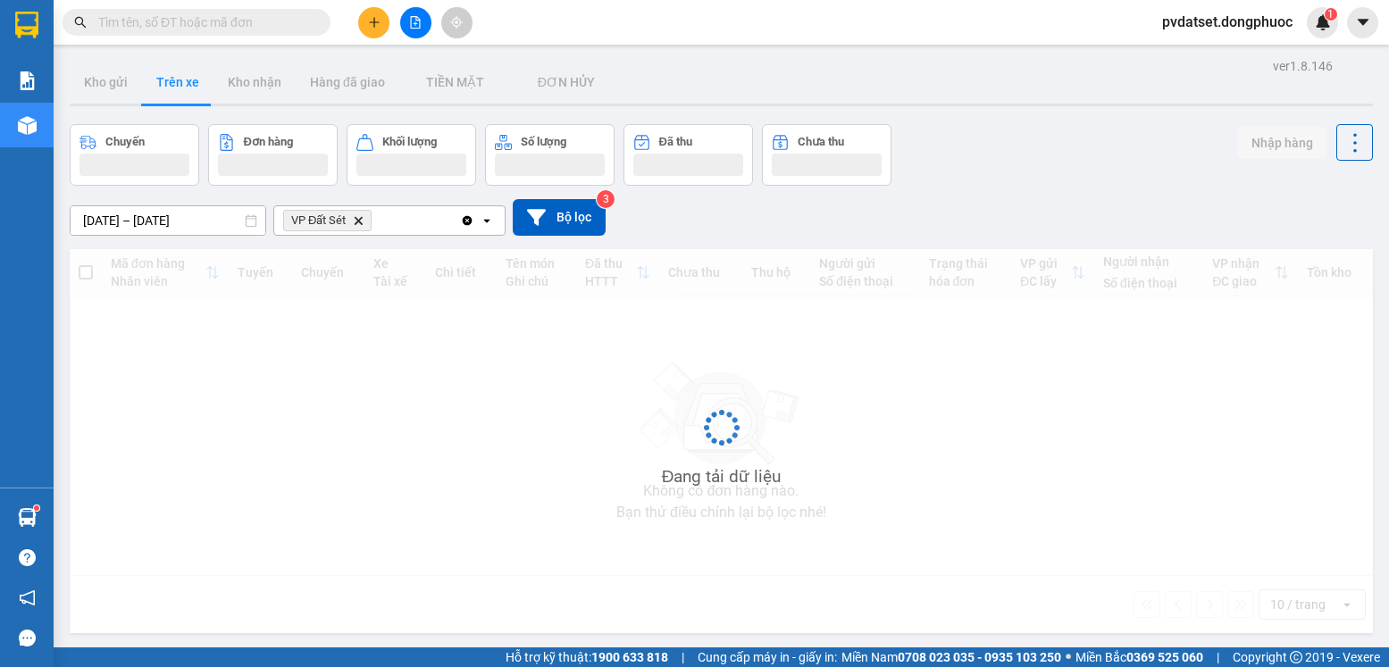
click at [167, 84] on button "Trên xe" at bounding box center [177, 82] width 71 height 43
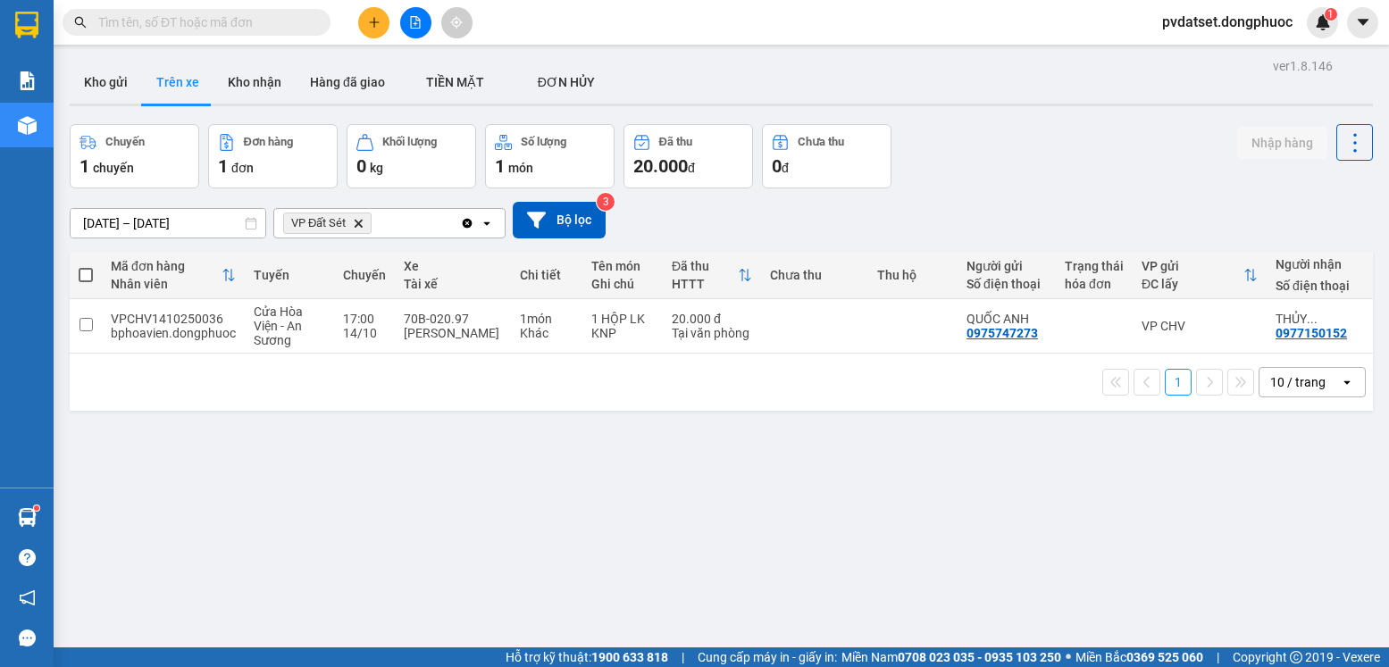
click at [195, 81] on button "Trên xe" at bounding box center [177, 82] width 71 height 43
click at [91, 95] on button "Kho gửi" at bounding box center [106, 82] width 72 height 43
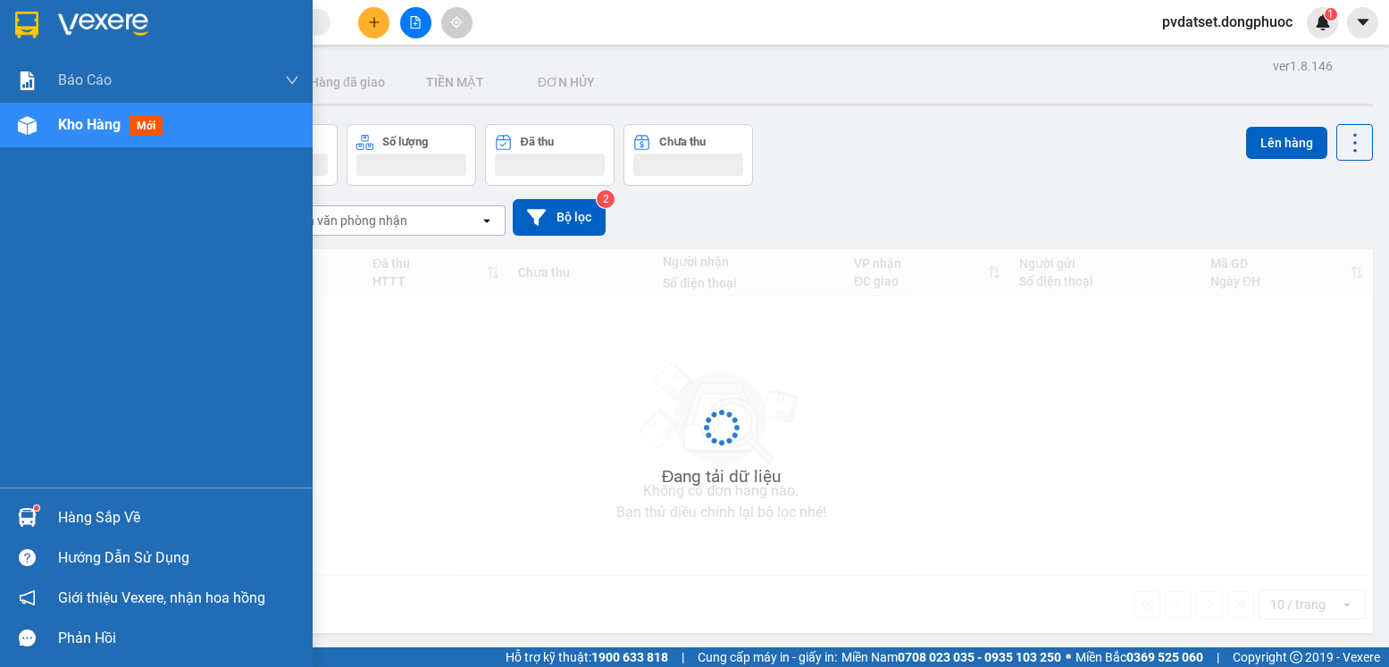
click at [44, 502] on div "Hàng sắp về" at bounding box center [156, 518] width 313 height 40
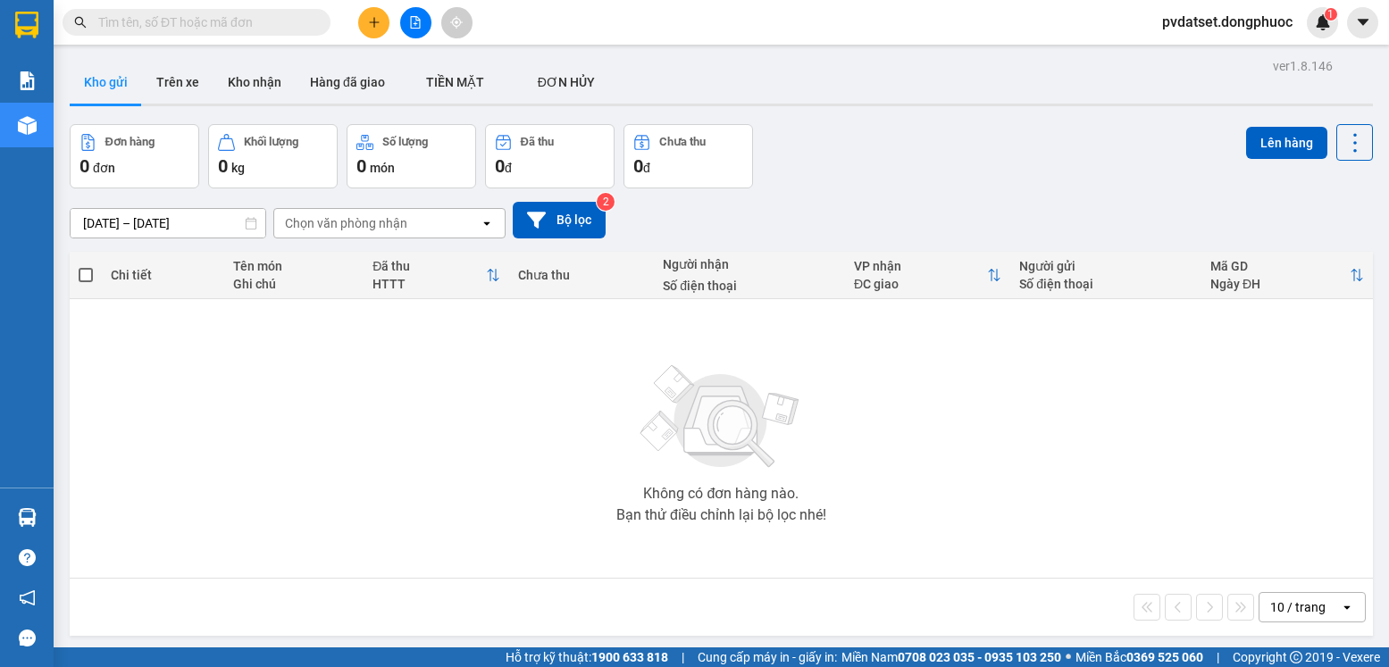
click at [382, 363] on section "Kết quả [PERSON_NAME] ( 59 ) Bộ lọc Ngày tạo [PERSON_NAME] nhất Mã ĐH Trạng thá…" at bounding box center [694, 333] width 1389 height 667
click at [195, 80] on button "Trên xe" at bounding box center [177, 82] width 71 height 43
